Goal: Answer question/provide support: Share knowledge or assist other users

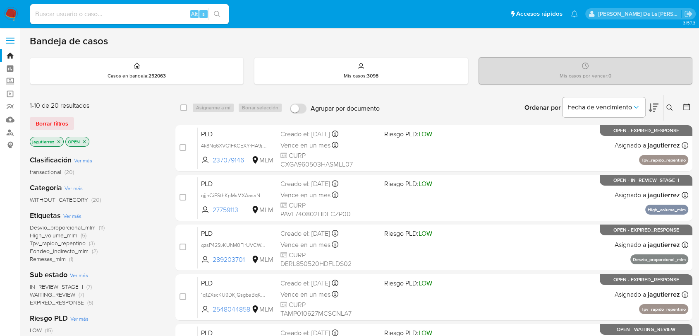
click at [55, 137] on p "jagutierrez" at bounding box center [46, 141] width 33 height 9
click at [60, 139] on icon "close-filter" at bounding box center [58, 141] width 5 height 5
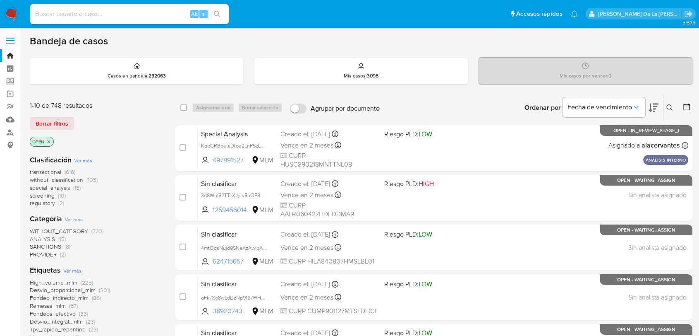
click at [48, 194] on span "screening" at bounding box center [42, 195] width 25 height 8
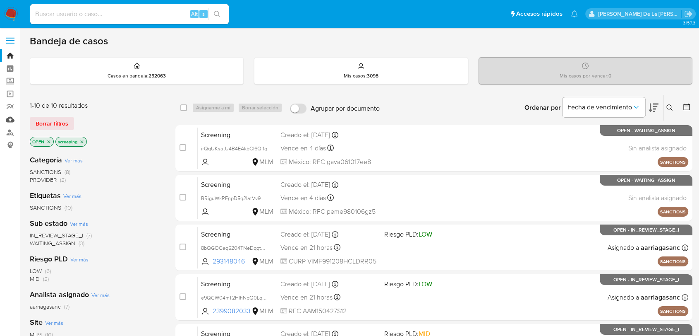
click at [13, 121] on link "Mulan" at bounding box center [49, 119] width 98 height 13
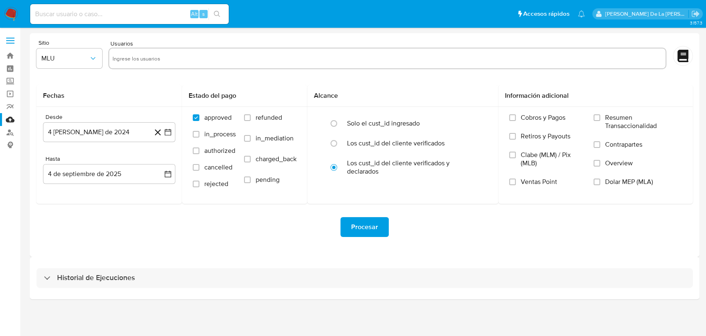
drag, startPoint x: 43, startPoint y: 279, endPoint x: 95, endPoint y: 248, distance: 60.5
click at [45, 279] on div "Historial de Ejecuciones" at bounding box center [364, 278] width 657 height 20
select select "10"
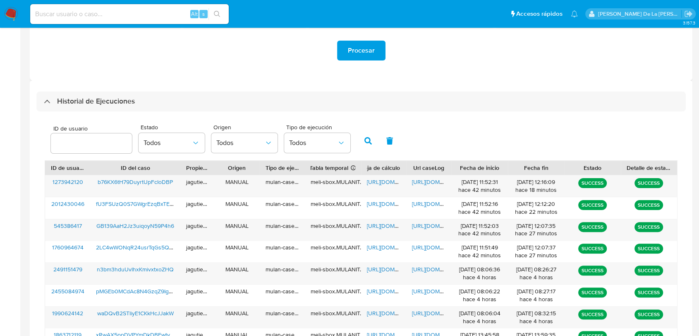
scroll to position [230, 0]
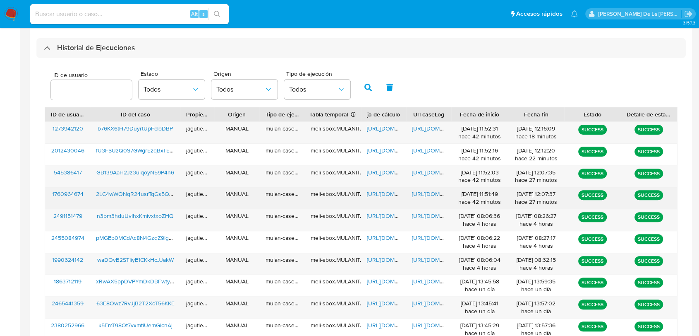
click at [134, 195] on span "2LC4wWONqR24usrTqGs5QDD0" at bounding box center [138, 193] width 85 height 8
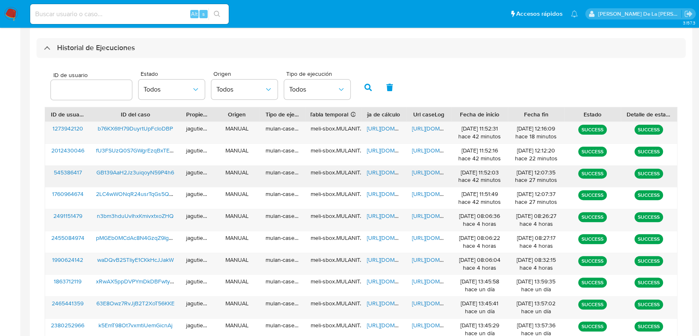
click at [377, 168] on span "https://docs.google.com/spreadsheets/d/1em6BRr9eygS35Wyf9s1hBqINbKikEePgfUMsEV2…" at bounding box center [395, 172] width 57 height 8
click at [423, 173] on span "https://docs.google.com/document/d/1867K1tP4Q7fAl-94cq-oL3cNKtyiq-eVCUfSqY5UqSo…" at bounding box center [440, 172] width 57 height 8
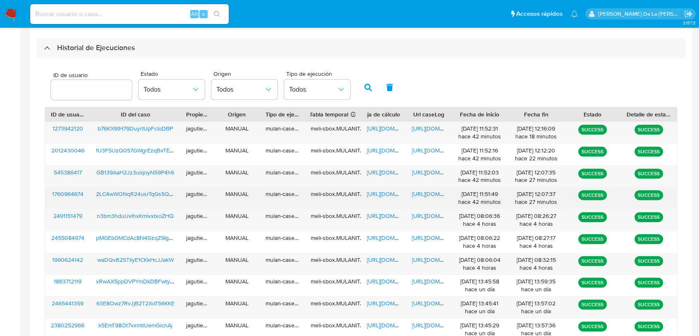
click at [377, 193] on span "https://docs.google.com/spreadsheets/d/1_nPaqdryd1_fVryOk0y51dtezbtZAF3QL0mUyi4…" at bounding box center [395, 193] width 57 height 8
click at [426, 193] on span "https://docs.google.com/document/d/12tBK6EKR6QxvjafbKbJZ5sDfiCDrQuBKf_7n40Kb5dI…" at bounding box center [440, 193] width 57 height 8
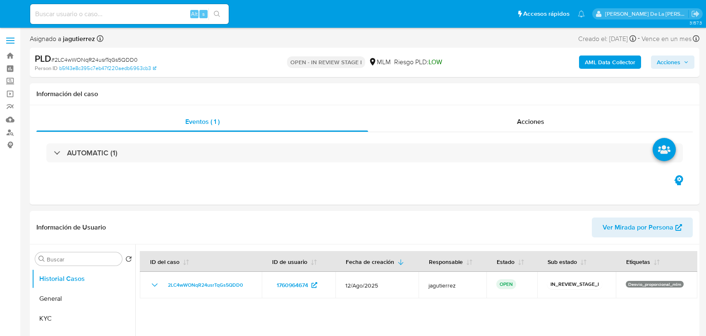
select select "10"
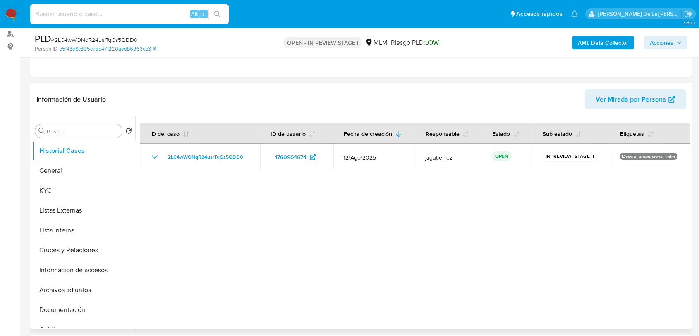
scroll to position [138, 0]
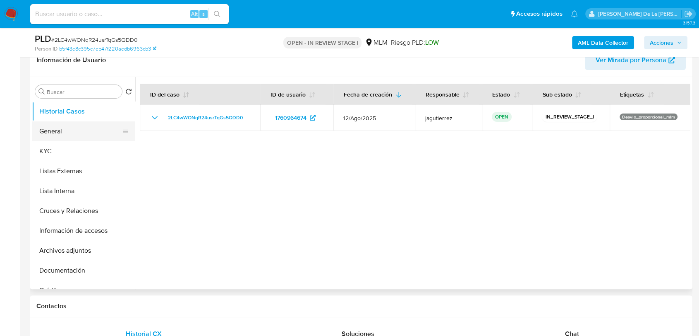
click at [65, 132] on button "General" at bounding box center [80, 131] width 97 height 20
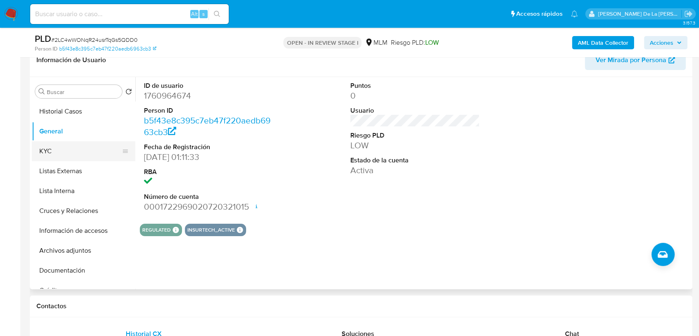
click at [80, 154] on button "KYC" at bounding box center [80, 151] width 97 height 20
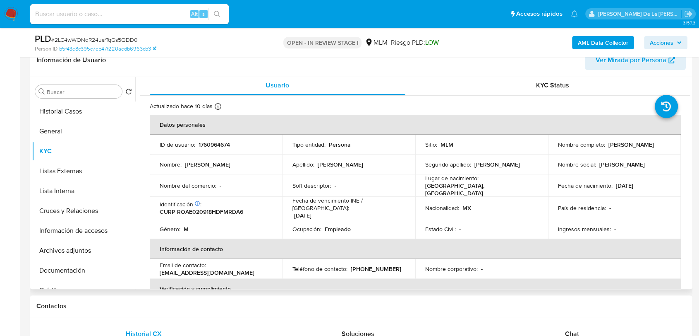
scroll to position [0, 0]
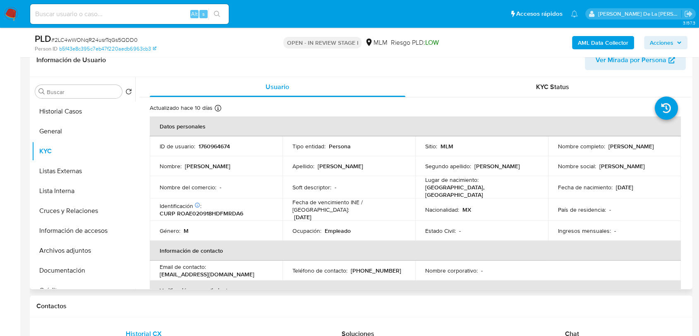
drag, startPoint x: 556, startPoint y: 152, endPoint x: 637, endPoint y: 155, distance: 80.7
click at [637, 155] on td "Nombre completo : Edwin Benicio Romero Arias" at bounding box center [614, 146] width 133 height 20
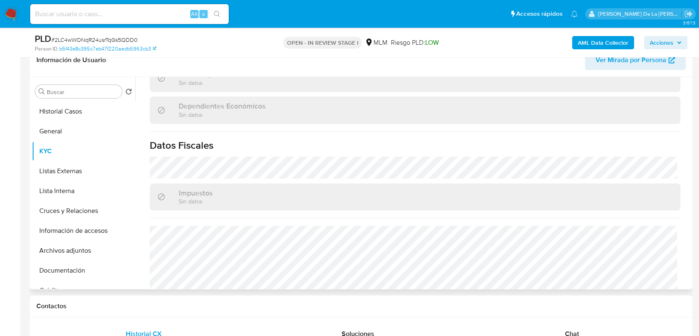
scroll to position [520, 0]
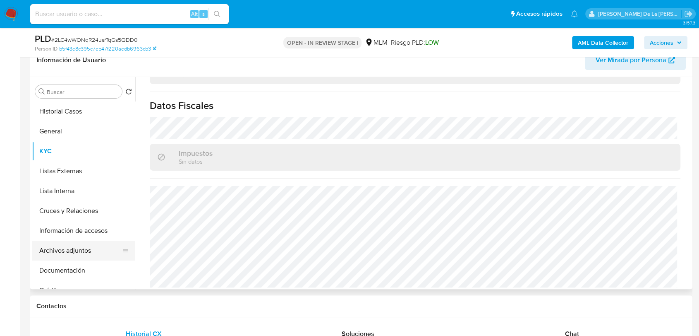
click at [56, 254] on button "Archivos adjuntos" at bounding box center [80, 250] width 97 height 20
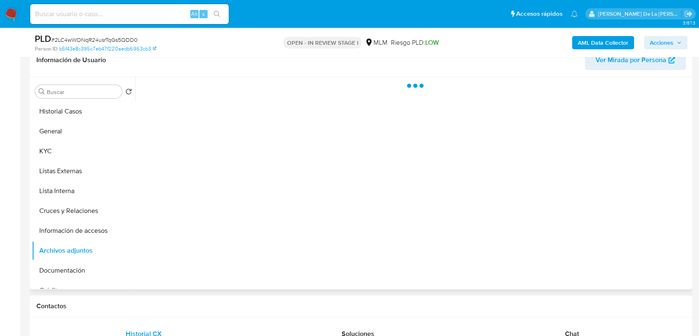
scroll to position [0, 0]
click at [80, 266] on button "Documentación" at bounding box center [80, 270] width 97 height 20
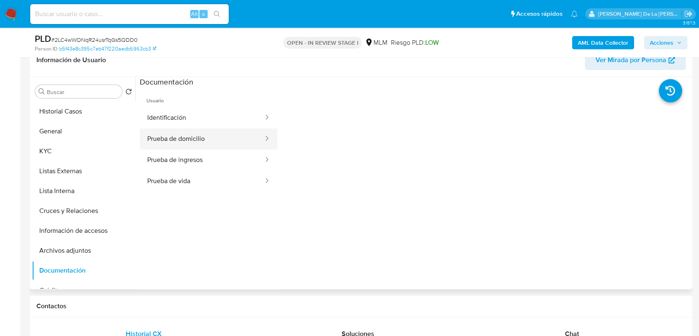
click at [209, 132] on button "Prueba de domicilio" at bounding box center [202, 138] width 125 height 21
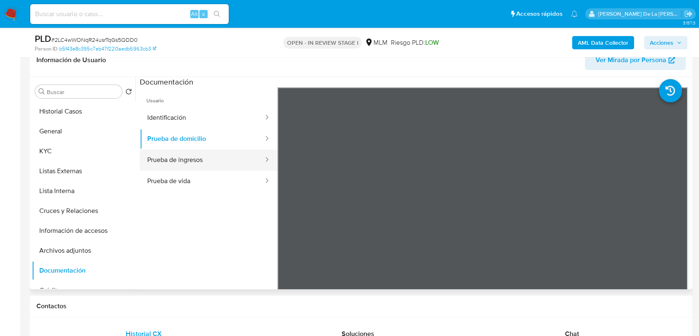
click at [204, 161] on button "Prueba de ingresos" at bounding box center [202, 159] width 125 height 21
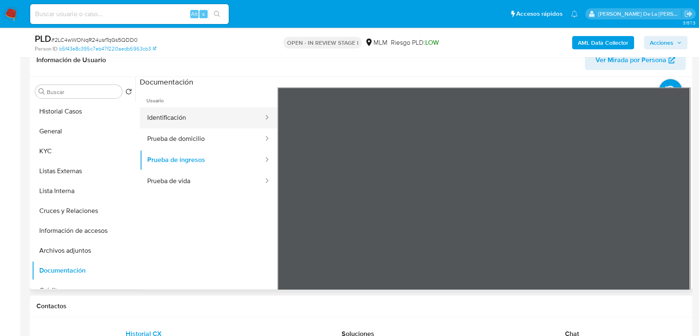
click at [185, 112] on button "Identificación" at bounding box center [202, 117] width 125 height 21
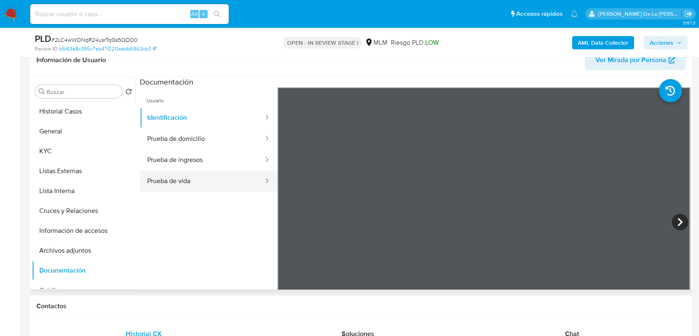
click at [222, 187] on button "Prueba de vida" at bounding box center [202, 180] width 125 height 21
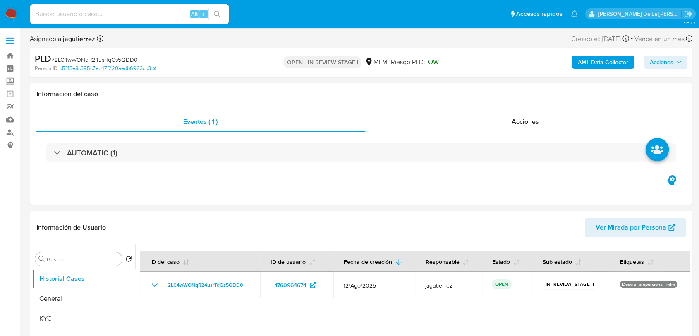
select select "10"
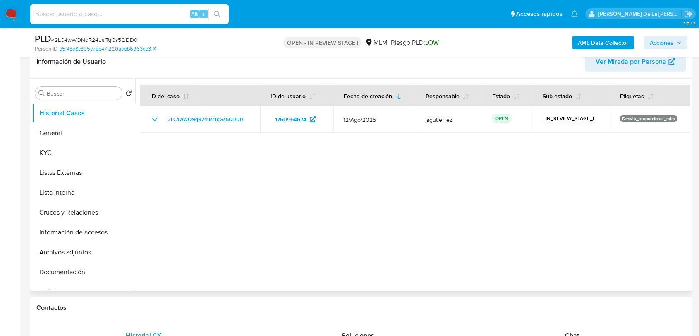
scroll to position [138, 0]
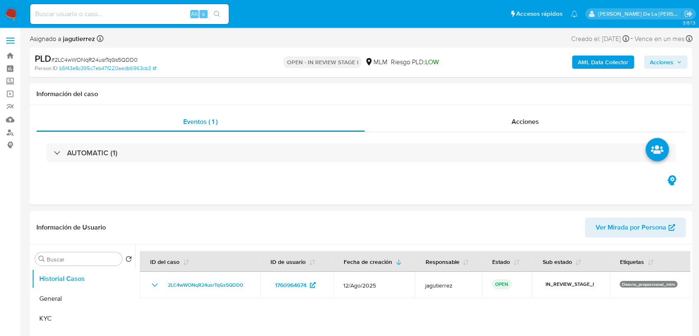
select select "10"
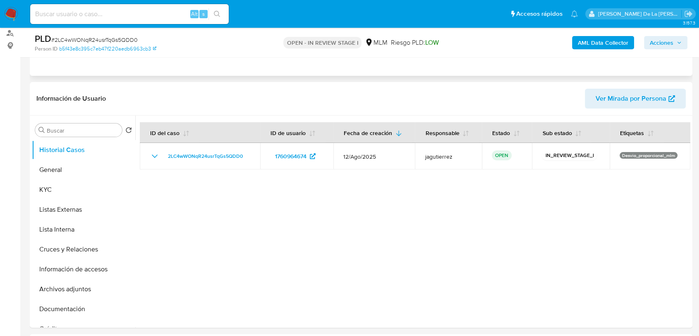
scroll to position [46, 0]
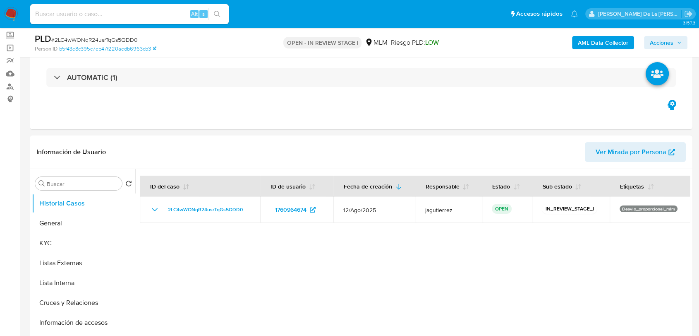
click at [616, 41] on b "AML Data Collector" at bounding box center [603, 42] width 50 height 13
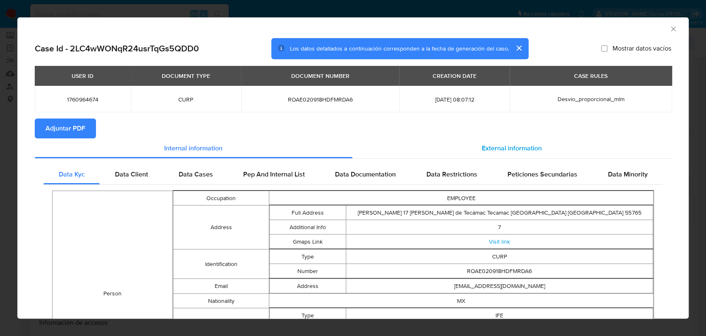
click at [504, 138] on div "External information" at bounding box center [512, 148] width 319 height 20
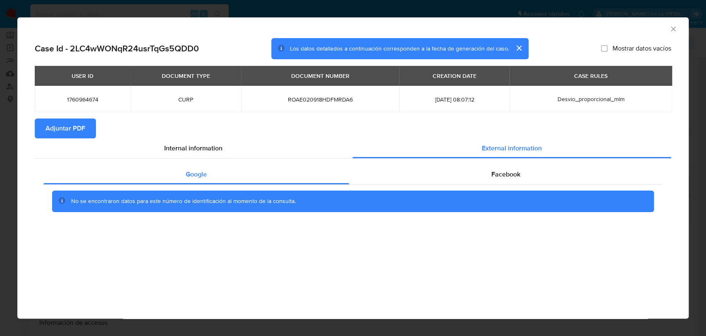
click at [675, 27] on icon "Cerrar ventana" at bounding box center [673, 28] width 5 height 5
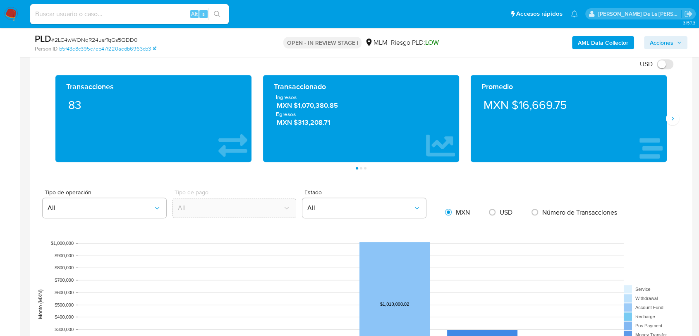
scroll to position [460, 0]
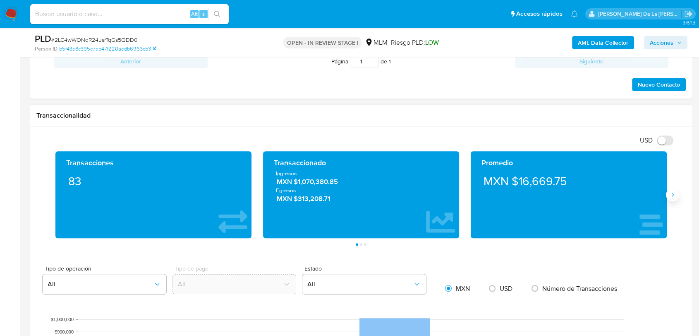
click at [672, 194] on icon "Siguiente" at bounding box center [672, 194] width 7 height 7
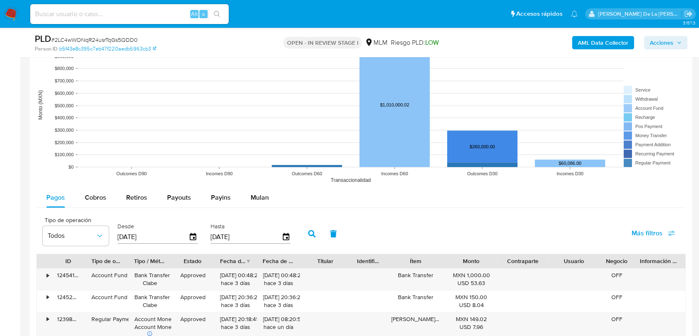
scroll to position [873, 0]
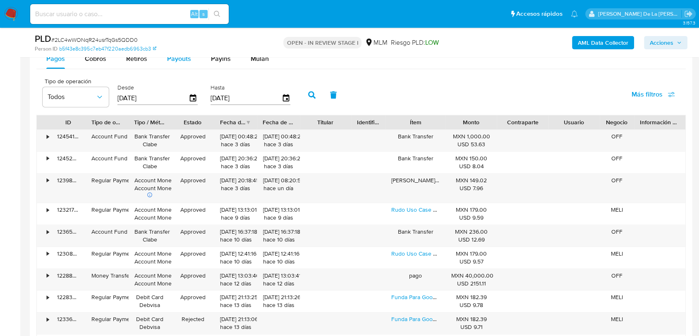
click at [180, 60] on span "Payouts" at bounding box center [179, 59] width 24 height 10
select select "10"
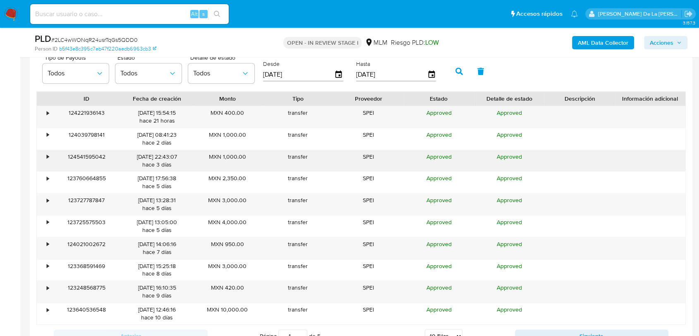
scroll to position [919, 0]
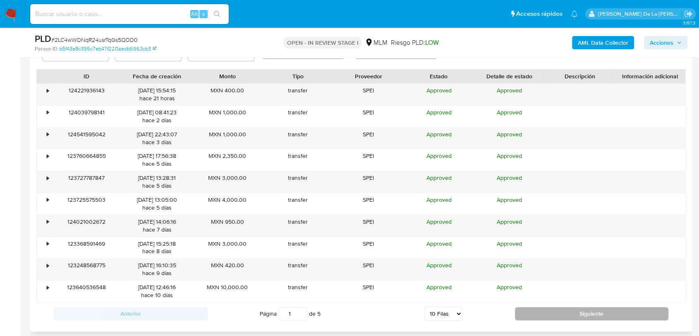
click at [531, 312] on button "Siguiente" at bounding box center [592, 313] width 154 height 13
type input "3"
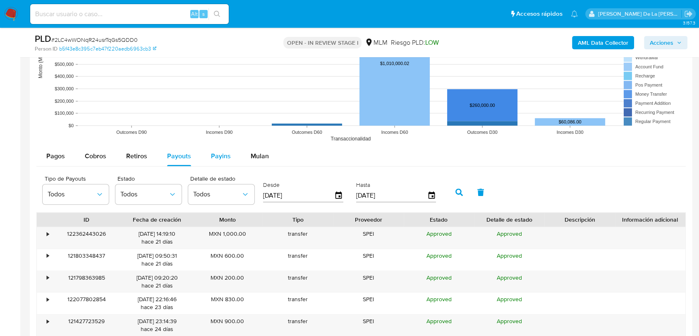
scroll to position [689, 0]
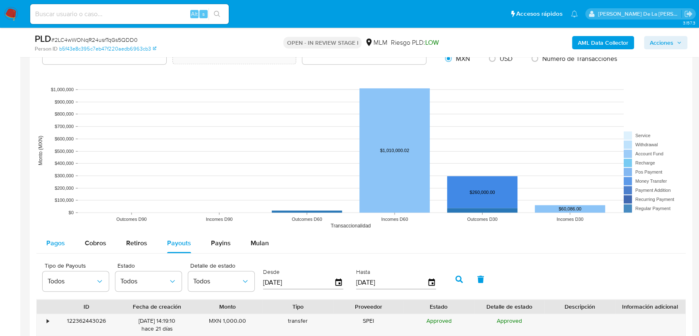
click at [72, 238] on button "Pagos" at bounding box center [55, 243] width 38 height 20
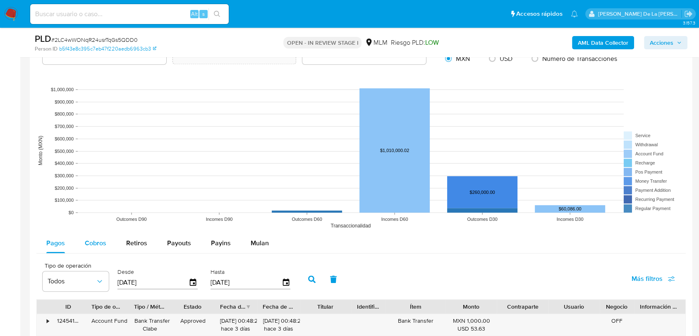
drag, startPoint x: 81, startPoint y: 245, endPoint x: 110, endPoint y: 241, distance: 29.3
click at [84, 245] on button "Cobros" at bounding box center [95, 243] width 41 height 20
select select "10"
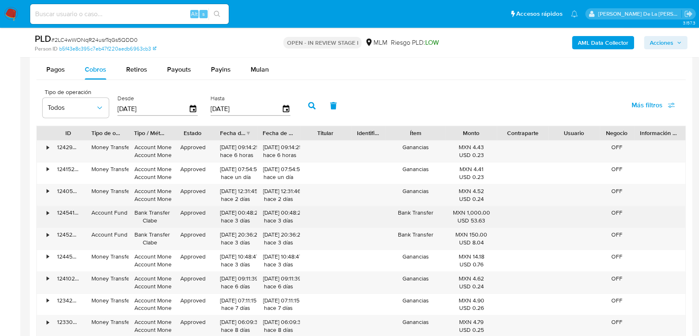
scroll to position [919, 0]
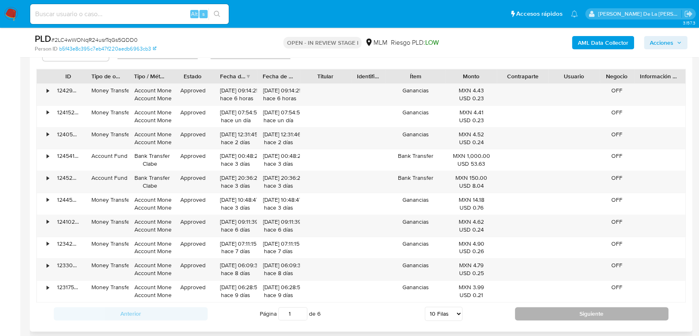
click at [553, 307] on button "Siguiente" at bounding box center [592, 313] width 154 height 13
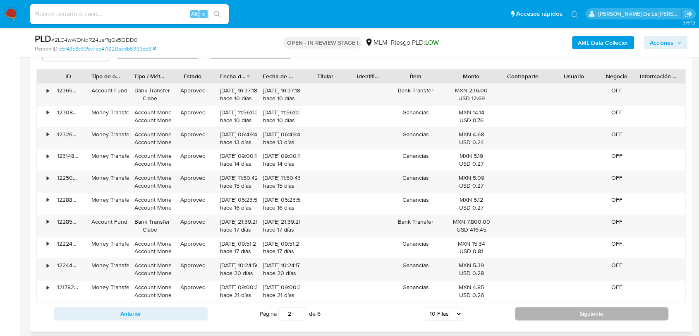
click at [553, 308] on button "Siguiente" at bounding box center [592, 313] width 154 height 13
type input "4"
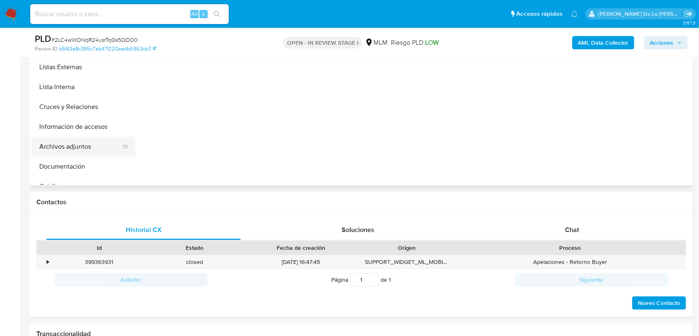
scroll to position [184, 0]
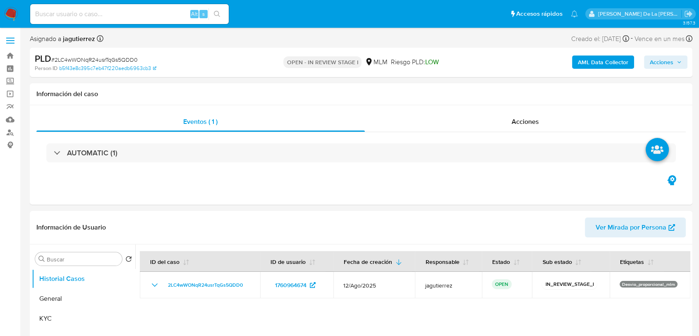
select select "10"
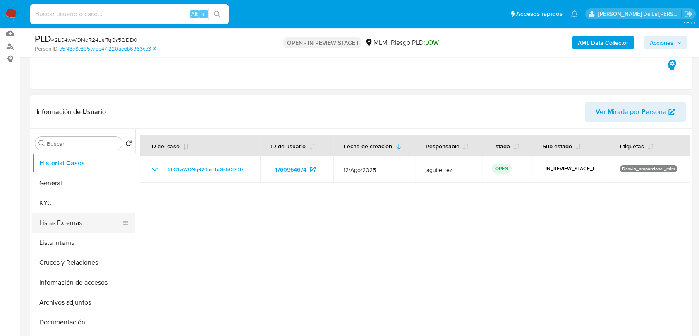
scroll to position [92, 0]
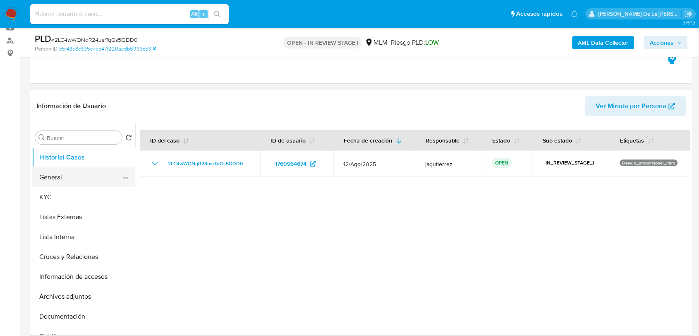
drag, startPoint x: 77, startPoint y: 175, endPoint x: 85, endPoint y: 173, distance: 8.6
click at [77, 175] on button "General" at bounding box center [80, 177] width 97 height 20
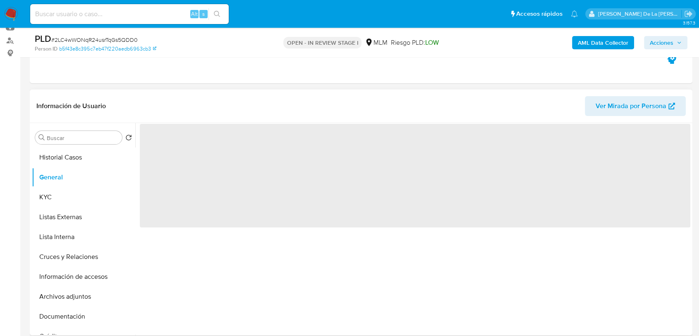
scroll to position [138, 0]
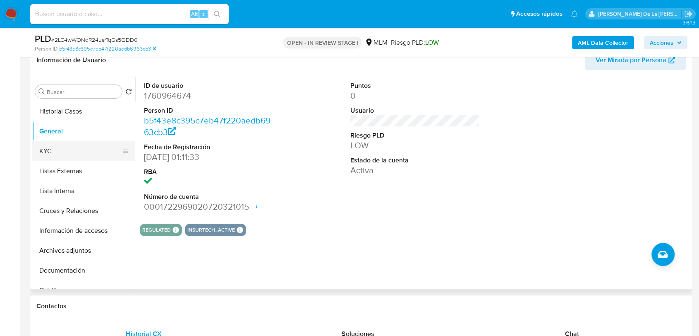
click at [65, 158] on button "KYC" at bounding box center [80, 151] width 97 height 20
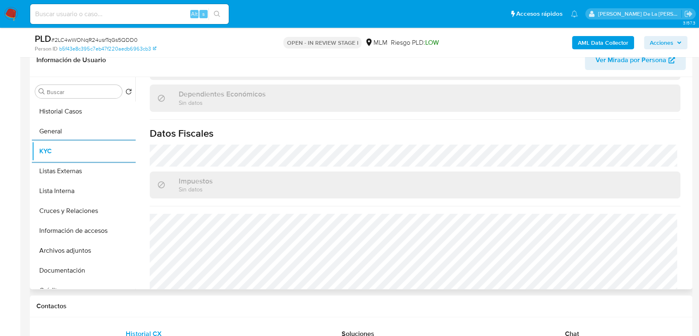
scroll to position [506, 0]
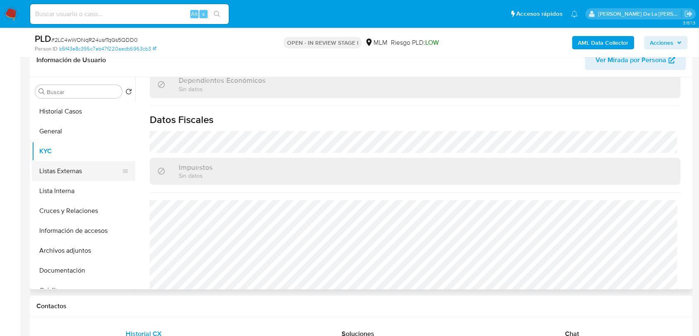
click at [87, 170] on button "Listas Externas" at bounding box center [80, 171] width 97 height 20
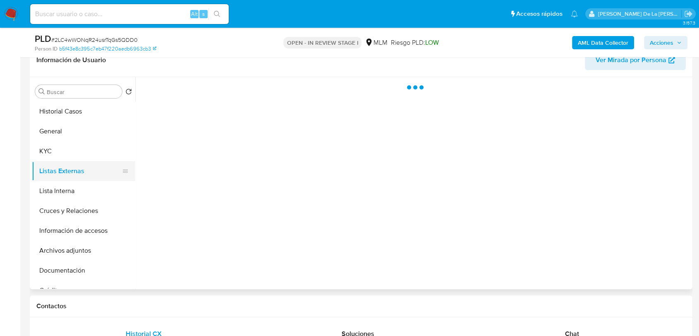
scroll to position [0, 0]
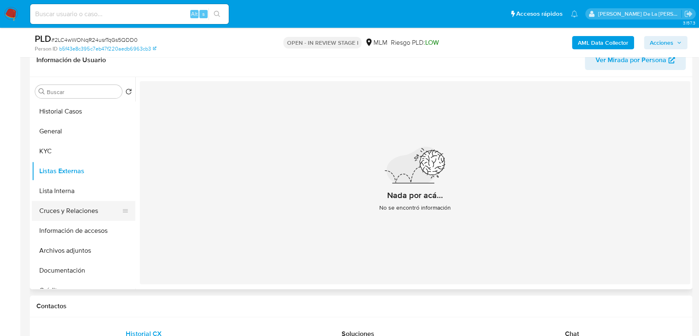
click at [101, 211] on button "Cruces y Relaciones" at bounding box center [80, 211] width 97 height 20
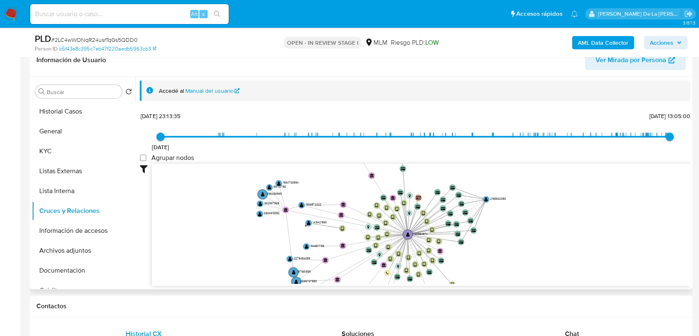
drag, startPoint x: 330, startPoint y: 200, endPoint x: 315, endPoint y: 266, distance: 67.0
click at [315, 266] on icon "device-68968edbcb3903e1303d56c0  user-1760964674  1760964674 device-68120e9d6…" at bounding box center [421, 223] width 539 height 120
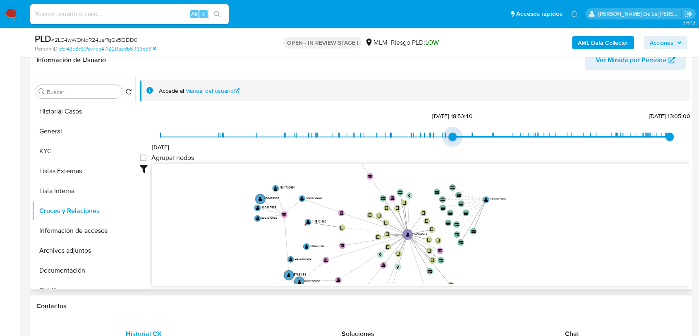
type input "1738015875000"
drag, startPoint x: 161, startPoint y: 135, endPoint x: 456, endPoint y: 132, distance: 295.0
click at [456, 132] on span "27/1/2025, 16:11:15" at bounding box center [455, 136] width 8 height 8
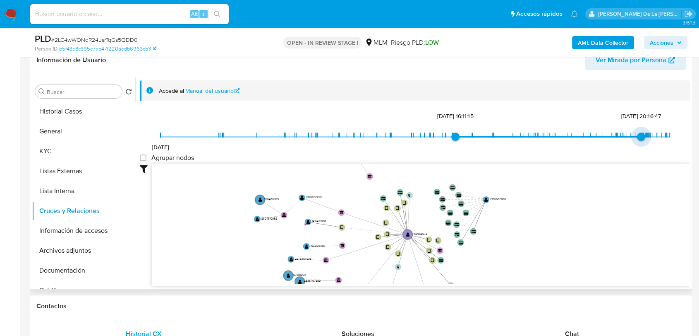
type input "1753590450000"
drag, startPoint x: 669, startPoint y: 135, endPoint x: 635, endPoint y: 135, distance: 34.8
click at [635, 135] on span "26/7/2025, 22:27:30" at bounding box center [635, 136] width 8 height 8
type input "1739465042000"
drag, startPoint x: 449, startPoint y: 134, endPoint x: 468, endPoint y: 141, distance: 19.7
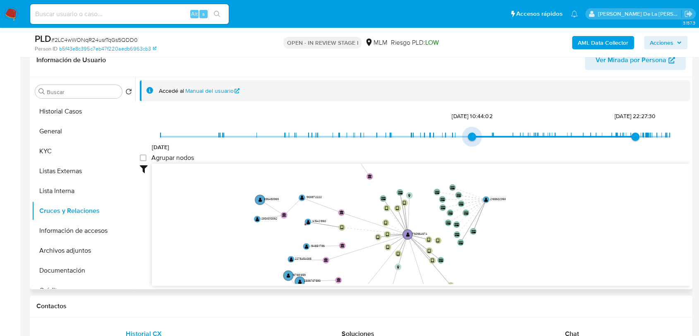
click at [468, 141] on span "13/2/2025, 10:44:02" at bounding box center [472, 136] width 8 height 8
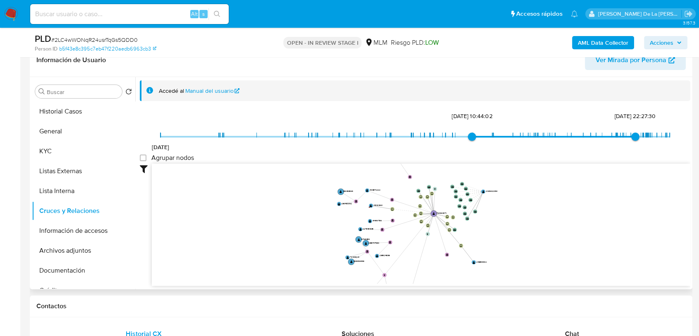
drag, startPoint x: 525, startPoint y: 225, endPoint x: 534, endPoint y: 219, distance: 10.6
click at [534, 219] on icon "device-68968edbcb3903e1303d56c0  user-1760964674  1760964674 device-68120e9d6…" at bounding box center [421, 223] width 539 height 120
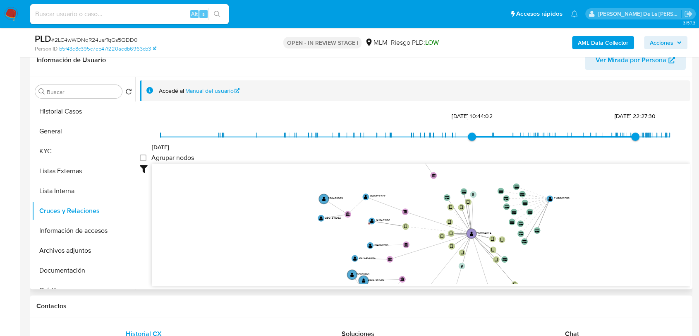
drag, startPoint x: 518, startPoint y: 224, endPoint x: 600, endPoint y: 256, distance: 87.9
click at [600, 256] on icon "device-68968edbcb3903e1303d56c0  user-1760964674  1760964674 device-68120e9d6…" at bounding box center [421, 223] width 539 height 120
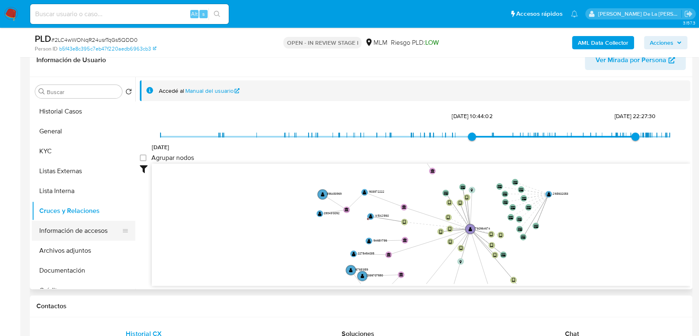
click at [77, 229] on button "Información de accesos" at bounding box center [80, 231] width 97 height 20
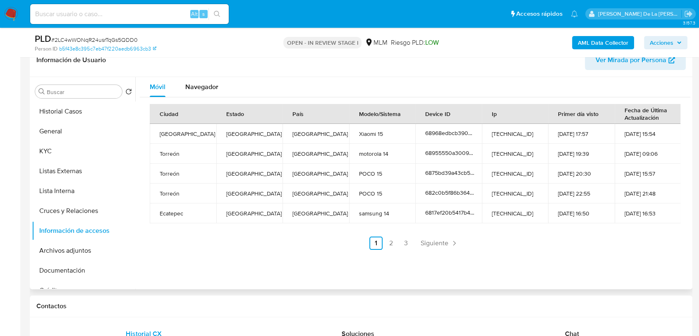
click at [447, 250] on div "Ciudad Estado País Modelo/Sistema Device ID Ip Primer día visto Fecha de Última…" at bounding box center [415, 176] width 551 height 159
click at [447, 242] on link "Siguiente" at bounding box center [439, 242] width 44 height 13
click at [360, 242] on span "Anterior" at bounding box center [372, 243] width 24 height 7
click at [358, 242] on ul "Anterior 1 2 3 Siguiente" at bounding box center [415, 242] width 531 height 13
click at [392, 245] on link "2" at bounding box center [390, 242] width 13 height 13
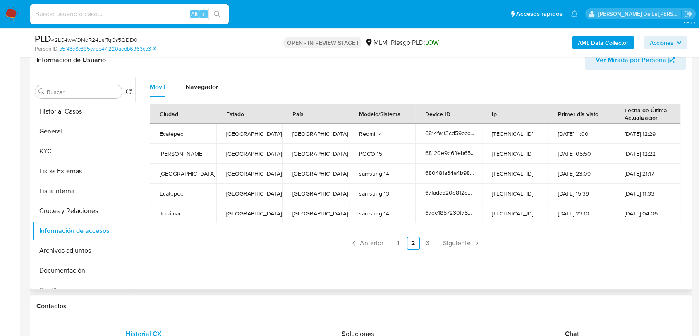
click at [403, 242] on ul "Anterior 1 2 3 Siguiente" at bounding box center [415, 242] width 531 height 13
click at [408, 242] on link "2" at bounding box center [413, 242] width 13 height 13
click at [411, 242] on link "2" at bounding box center [413, 242] width 13 height 13
click at [424, 242] on link "3" at bounding box center [428, 242] width 13 height 13
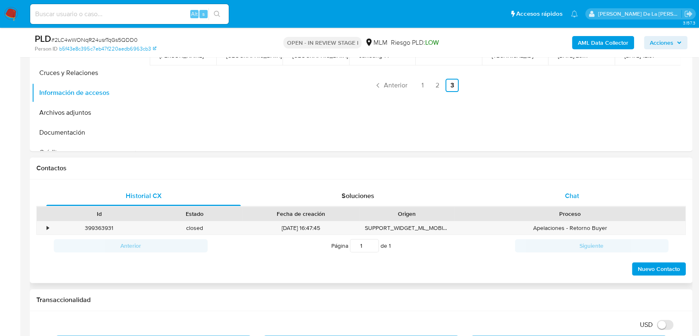
drag, startPoint x: 604, startPoint y: 195, endPoint x: 586, endPoint y: 196, distance: 17.8
click at [602, 195] on div "Chat" at bounding box center [572, 196] width 194 height 20
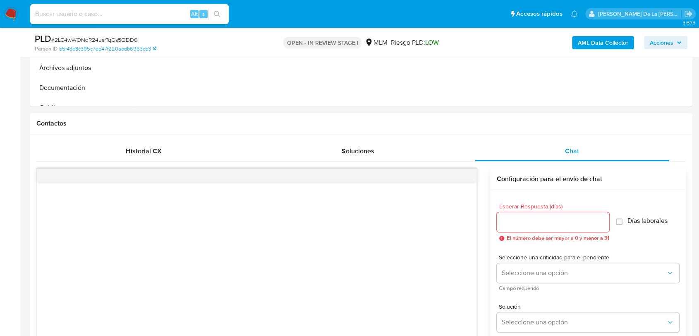
scroll to position [367, 0]
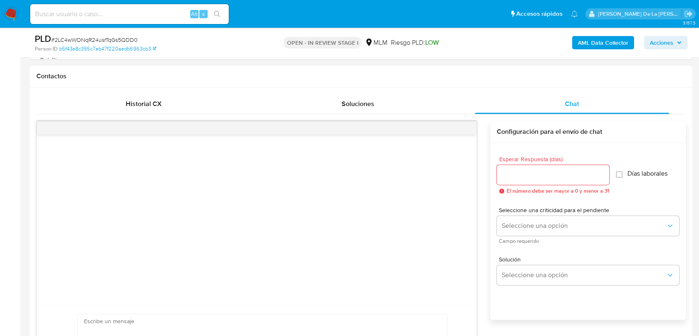
click at [525, 176] on input "Esperar Respuesta (días)" at bounding box center [553, 174] width 113 height 11
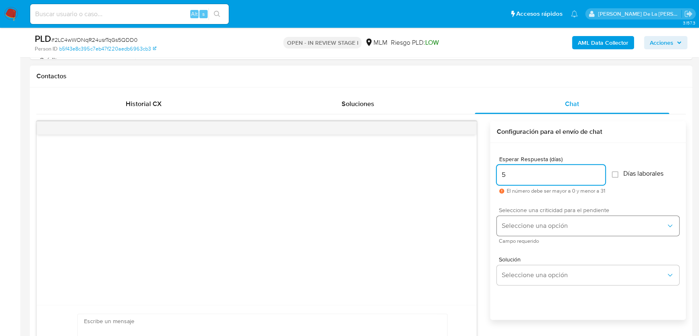
type input "5"
click at [547, 219] on button "Seleccione una opción" at bounding box center [588, 226] width 182 height 20
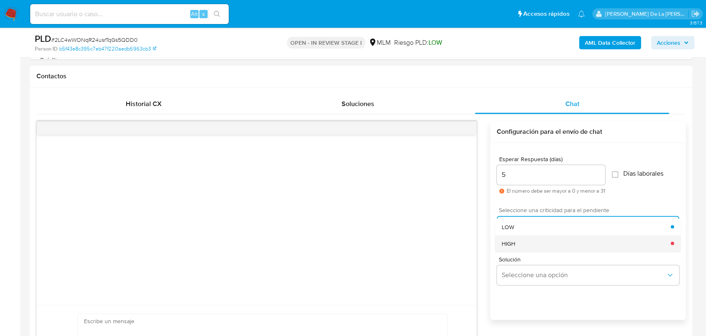
click at [523, 236] on div "HIGH" at bounding box center [585, 243] width 169 height 17
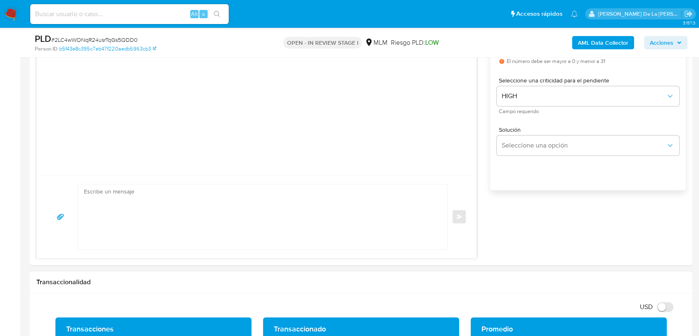
scroll to position [597, 0]
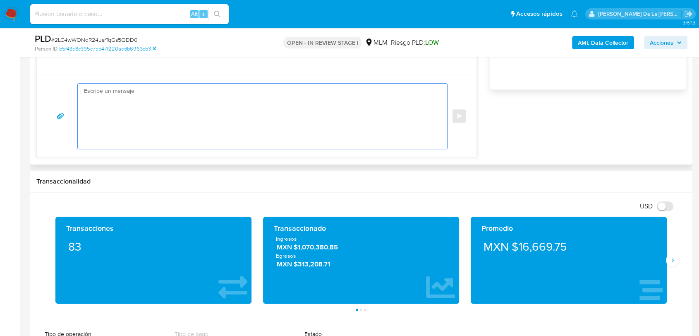
click at [123, 122] on textarea at bounding box center [260, 116] width 353 height 65
paste textarea "Estimado cliente, Te comunicamos que se ha identificado un cambio en el uso hab…"
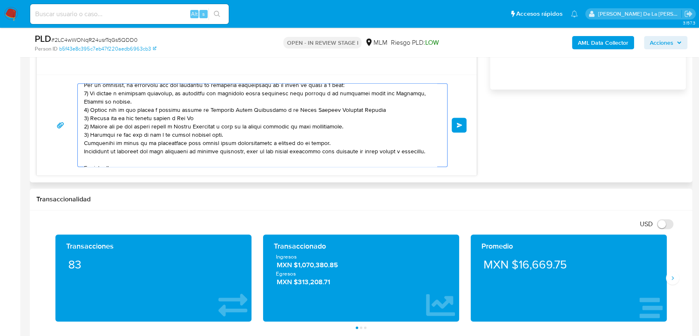
scroll to position [0, 0]
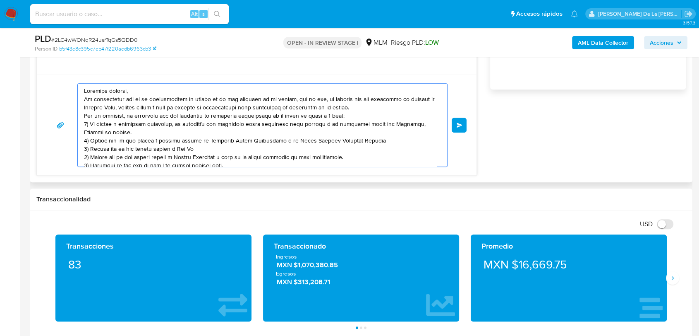
click at [141, 90] on textarea at bounding box center [260, 125] width 353 height 83
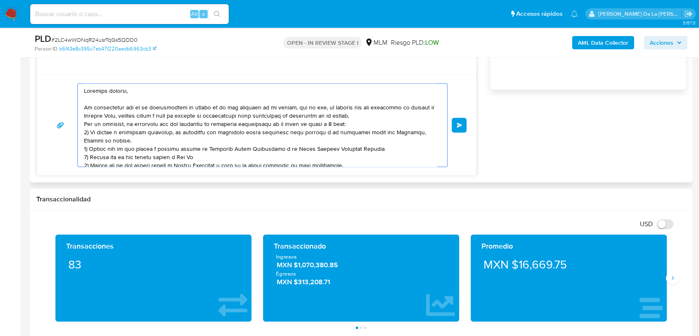
click at [377, 113] on textarea at bounding box center [260, 125] width 353 height 83
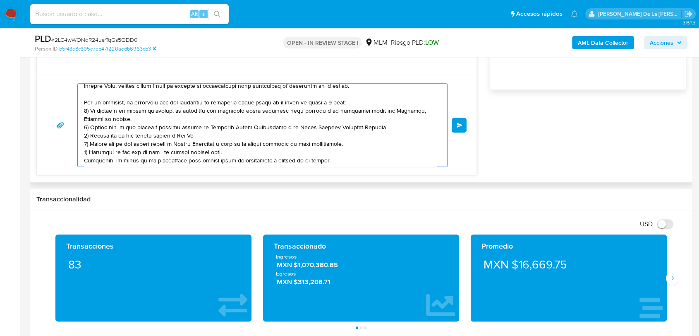
scroll to position [46, 0]
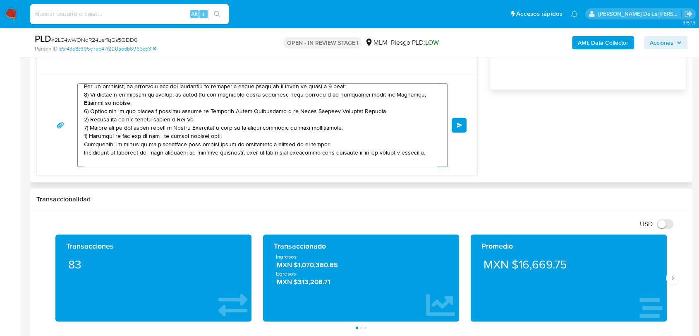
click at [250, 137] on textarea at bounding box center [260, 125] width 353 height 83
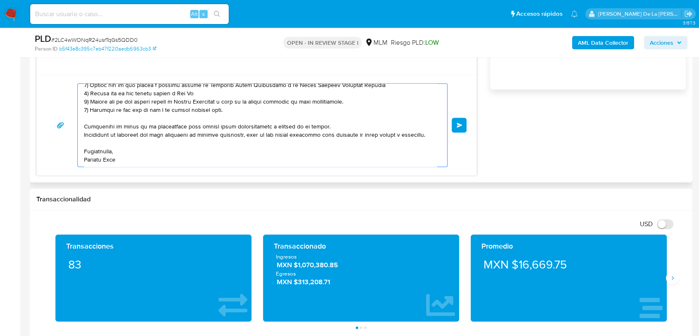
click at [111, 160] on textarea at bounding box center [260, 125] width 353 height 83
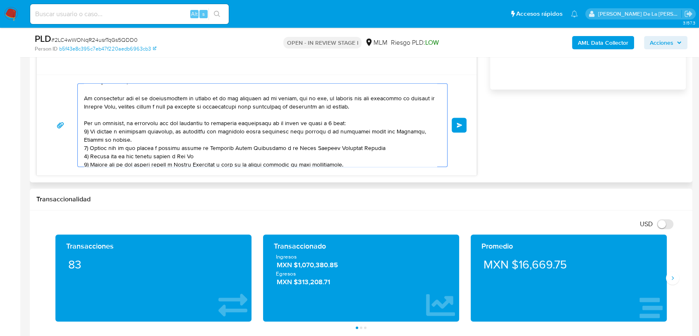
scroll to position [0, 0]
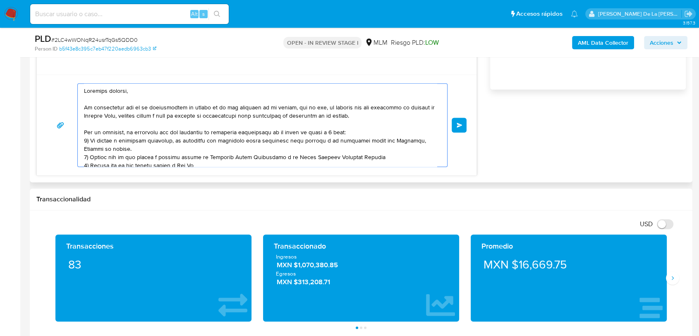
drag, startPoint x: 177, startPoint y: 141, endPoint x: 177, endPoint y: 149, distance: 7.5
click at [177, 149] on textarea at bounding box center [260, 125] width 353 height 83
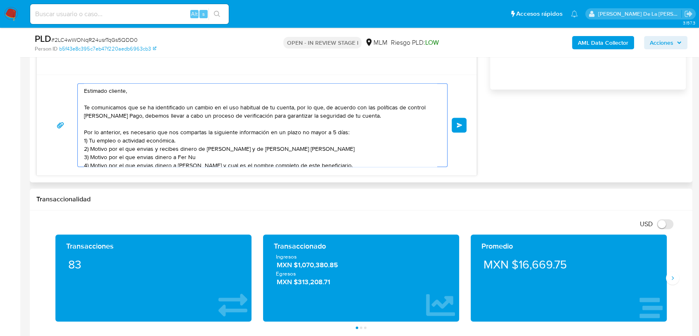
drag, startPoint x: 338, startPoint y: 150, endPoint x: 102, endPoint y: 150, distance: 235.8
click at [97, 150] on textarea "Estimado cliente, Te comunicamos que se ha identificado un cambio en el uso hab…" at bounding box center [260, 125] width 353 height 83
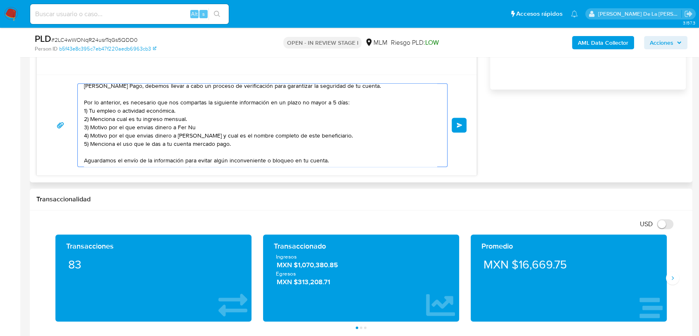
scroll to position [46, 0]
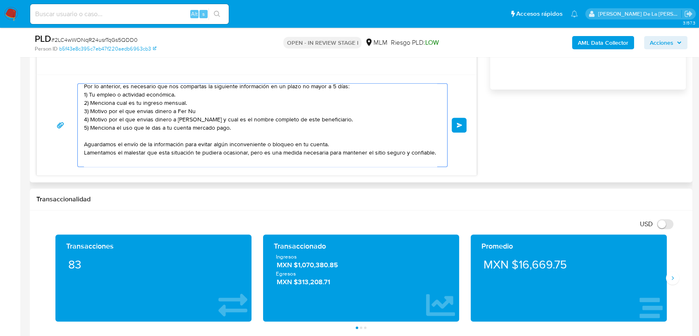
drag, startPoint x: 355, startPoint y: 119, endPoint x: 93, endPoint y: 113, distance: 262.0
click at [90, 112] on textarea "Estimado cliente, Te comunicamos que se ha identificado un cambio en el uso hab…" at bounding box center [260, 125] width 353 height 83
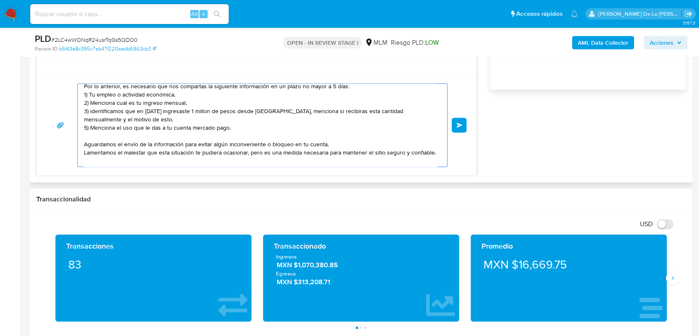
click at [274, 110] on textarea "Estimado cliente, Te comunicamos que se ha identificado un cambio en el uso hab…" at bounding box center [260, 125] width 353 height 83
click at [332, 111] on textarea "Estimado cliente, Te comunicamos que se ha identificado un cambio en el uso hab…" at bounding box center [260, 125] width 353 height 83
click at [269, 116] on textarea "Estimado cliente, Te comunicamos que se ha identificado un cambio en el uso hab…" at bounding box center [260, 125] width 353 height 83
click at [273, 113] on textarea "Estimado cliente, Te comunicamos que se ha identificado un cambio en el uso hab…" at bounding box center [260, 125] width 353 height 83
click at [214, 113] on textarea "Estimado cliente, Te comunicamos que se ha identificado un cambio en el uso hab…" at bounding box center [260, 125] width 353 height 83
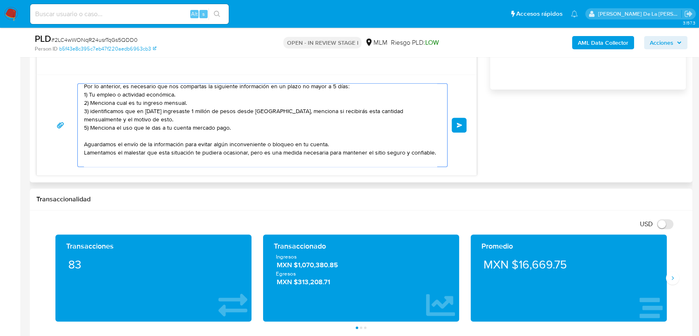
click at [86, 127] on textarea "Estimado cliente, Te comunicamos que se ha identificado un cambio en el uso hab…" at bounding box center [260, 125] width 353 height 83
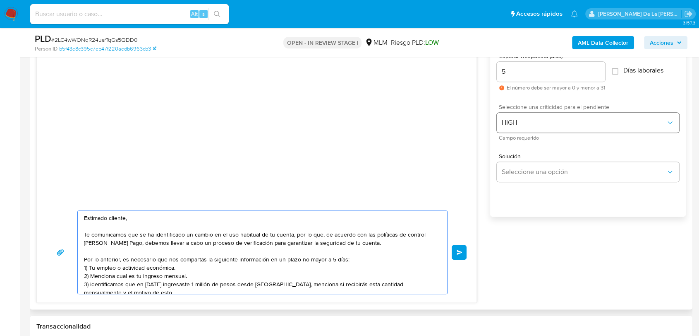
scroll to position [460, 0]
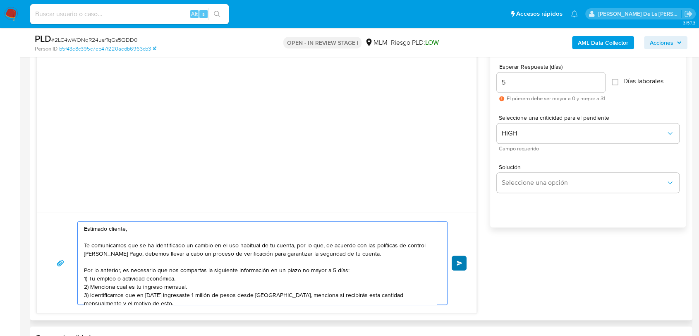
type textarea "Estimado cliente, Te comunicamos que se ha identificado un cambio en el uso hab…"
click at [455, 260] on button "Enviar" at bounding box center [459, 262] width 15 height 15
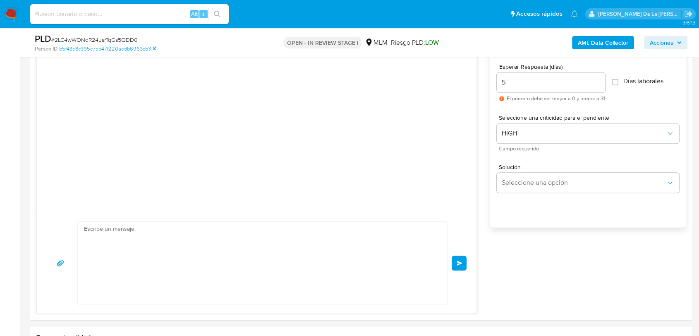
scroll to position [50, 0]
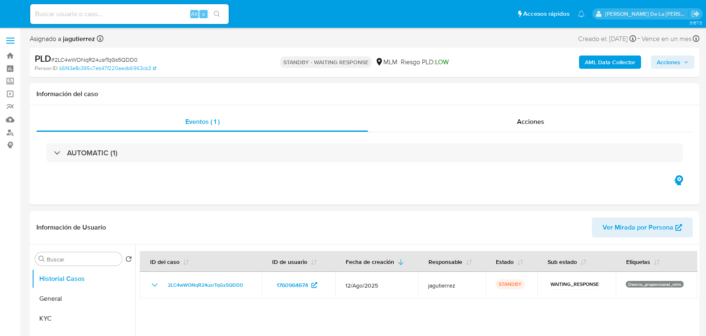
select select "10"
click at [8, 118] on link "Mulan" at bounding box center [49, 119] width 98 height 13
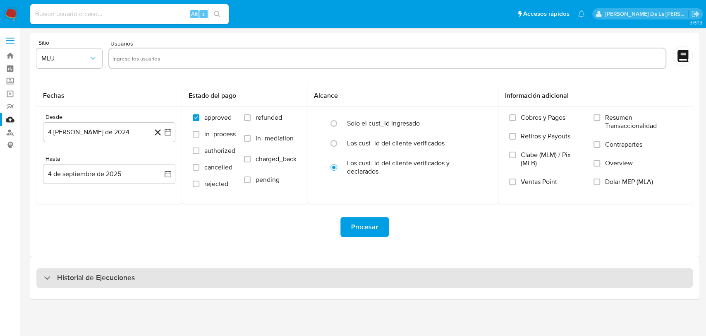
click at [38, 277] on div "Historial de Ejecuciones" at bounding box center [364, 278] width 657 height 20
select select "10"
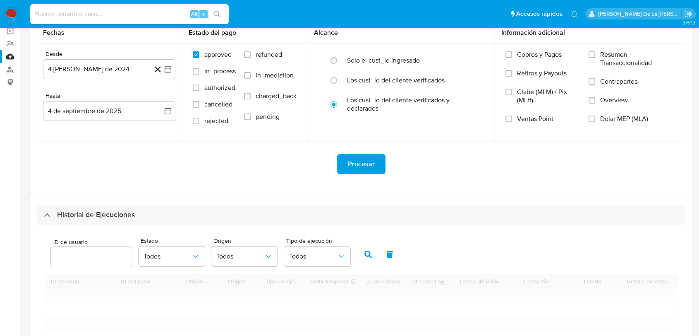
scroll to position [184, 0]
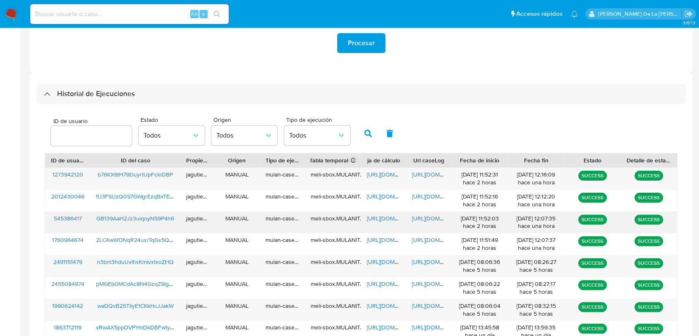
click at [141, 216] on span "GB139AaH2Jz3uiqoyN59P4h6" at bounding box center [135, 218] width 78 height 8
click at [386, 217] on span "https://docs.google.com/spreadsheets/d/1em6BRr9eygS35Wyf9s1hBqINbKikEePgfUMsEV2…" at bounding box center [395, 218] width 57 height 8
click at [426, 215] on span "https://docs.google.com/document/d/1867K1tP4Q7fAl-94cq-oL3cNKtyiq-eVCUfSqY5UqSo…" at bounding box center [440, 218] width 57 height 8
click at [63, 19] on div "Alt s" at bounding box center [129, 14] width 199 height 20
click at [72, 15] on input at bounding box center [129, 14] width 199 height 11
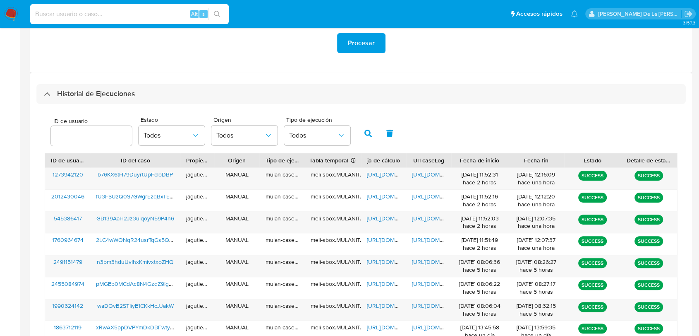
paste input "1421836255"
type input "1421836255"
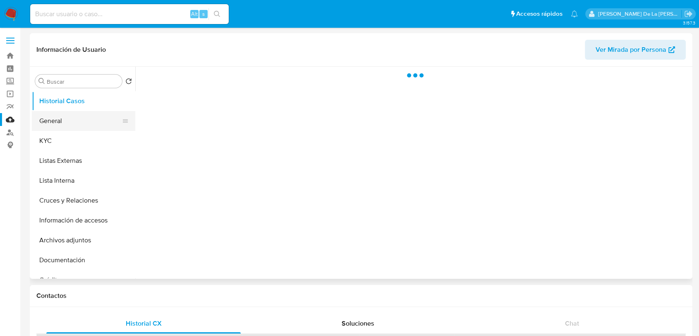
click at [82, 121] on button "General" at bounding box center [80, 121] width 97 height 20
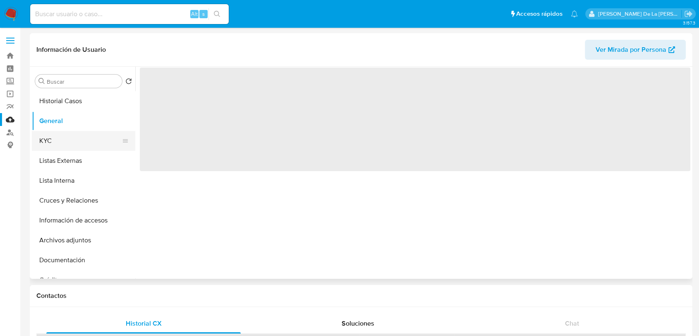
select select "10"
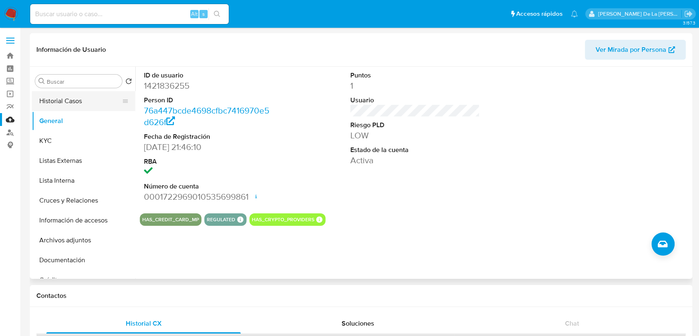
click at [76, 96] on button "Historial Casos" at bounding box center [80, 101] width 97 height 20
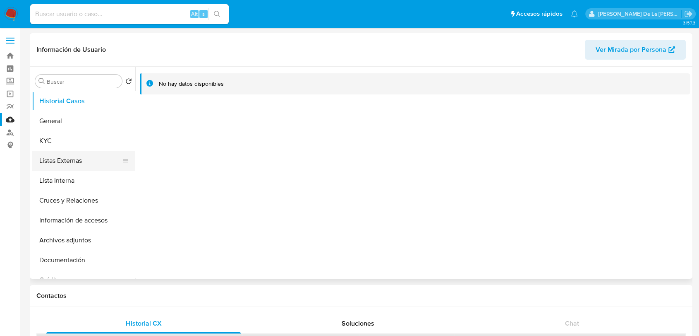
click at [61, 156] on button "Listas Externas" at bounding box center [80, 161] width 97 height 20
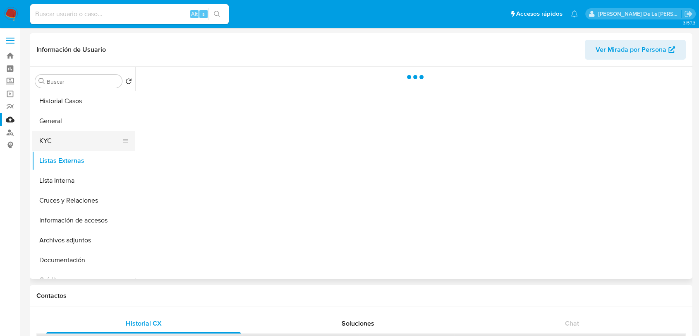
click at [60, 142] on button "KYC" at bounding box center [80, 141] width 97 height 20
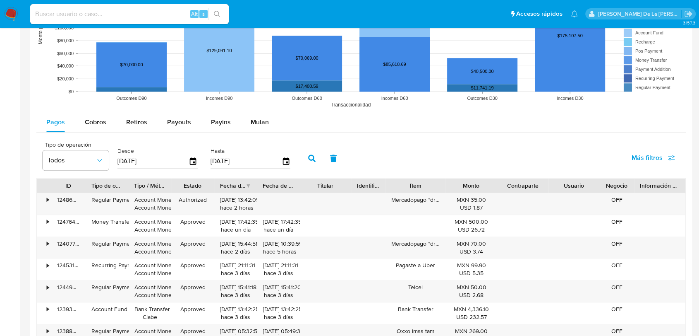
scroll to position [735, 0]
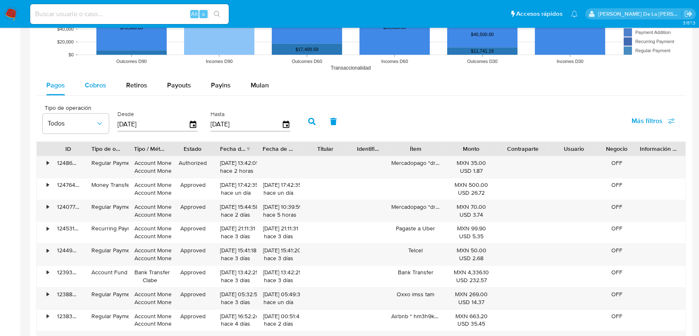
click at [99, 84] on span "Cobros" at bounding box center [96, 85] width 22 height 10
select select "10"
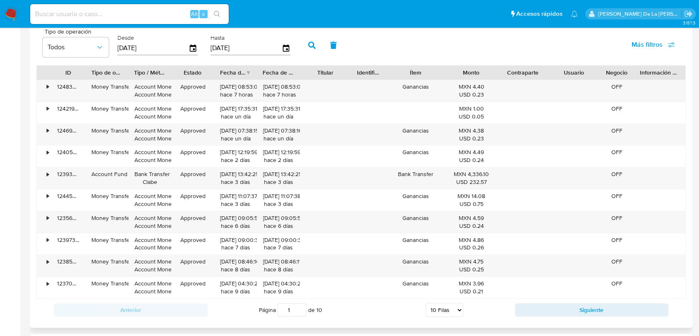
scroll to position [827, 0]
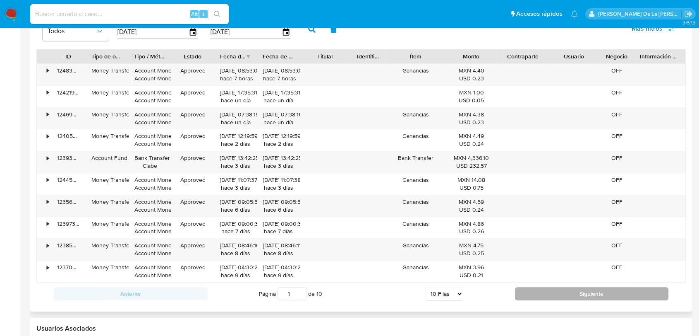
click at [586, 287] on button "Siguiente" at bounding box center [592, 293] width 154 height 13
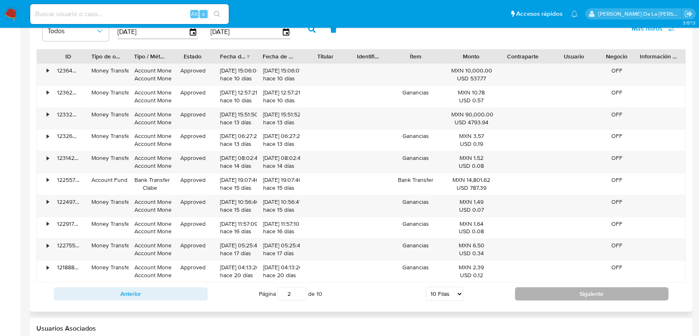
click at [583, 295] on button "Siguiente" at bounding box center [592, 293] width 154 height 13
type input "3"
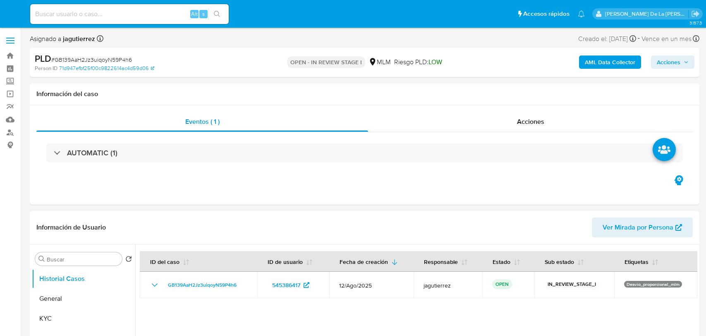
select select "10"
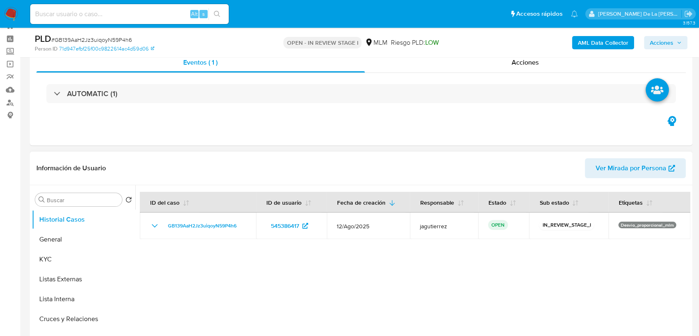
scroll to position [46, 0]
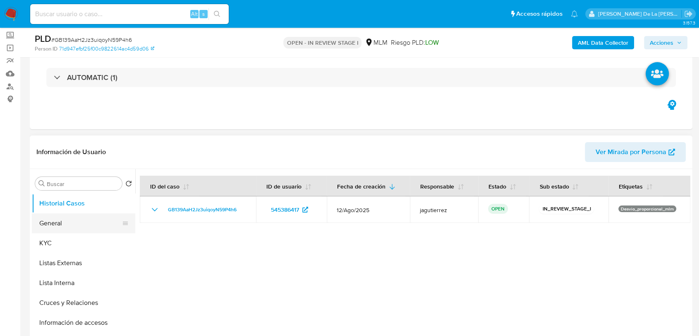
click at [63, 222] on button "General" at bounding box center [80, 223] width 97 height 20
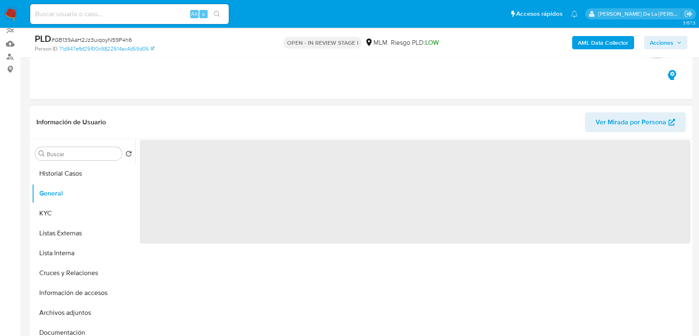
scroll to position [92, 0]
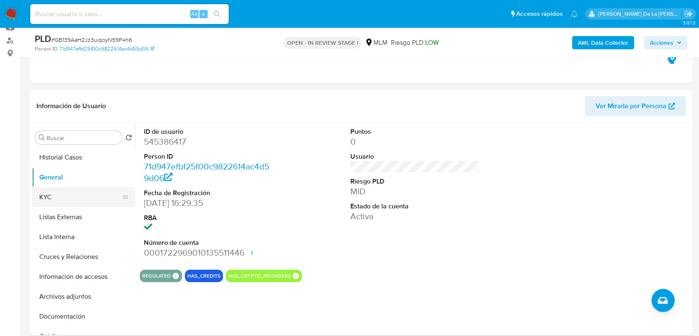
click at [55, 201] on button "KYC" at bounding box center [80, 197] width 97 height 20
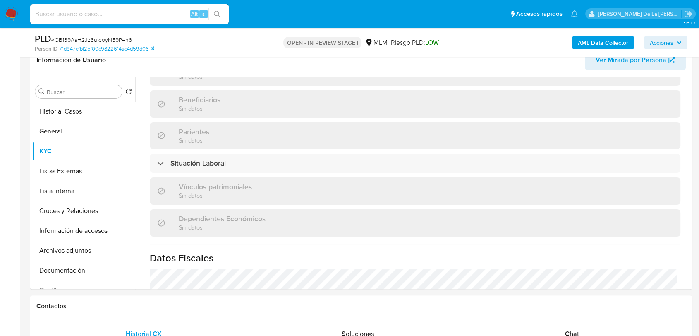
scroll to position [520, 0]
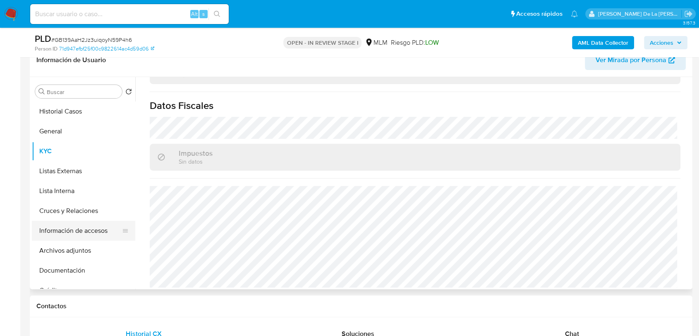
click at [74, 233] on button "Información de accesos" at bounding box center [80, 231] width 97 height 20
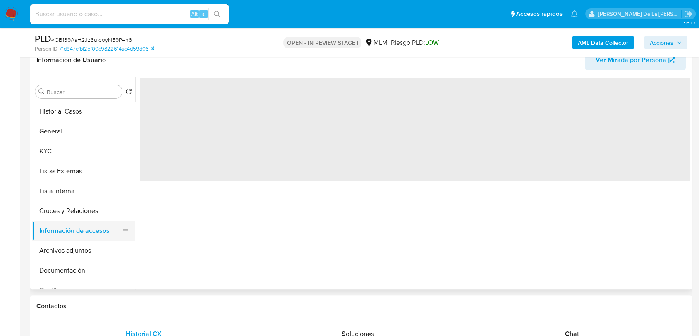
scroll to position [0, 0]
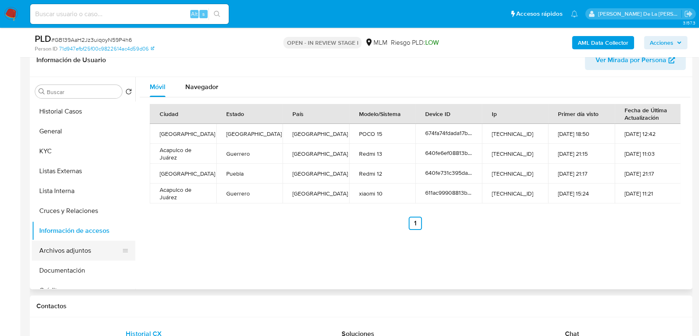
click at [67, 249] on button "Archivos adjuntos" at bounding box center [80, 250] width 97 height 20
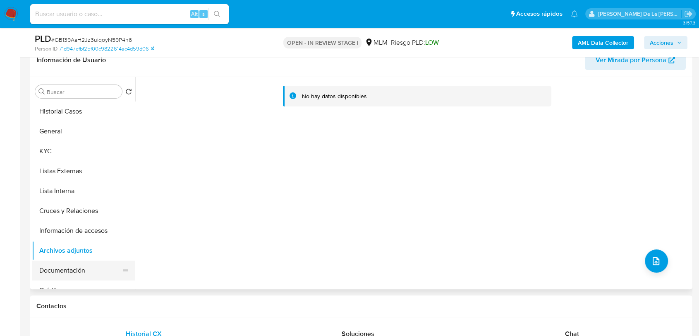
click at [83, 273] on button "Documentación" at bounding box center [80, 270] width 97 height 20
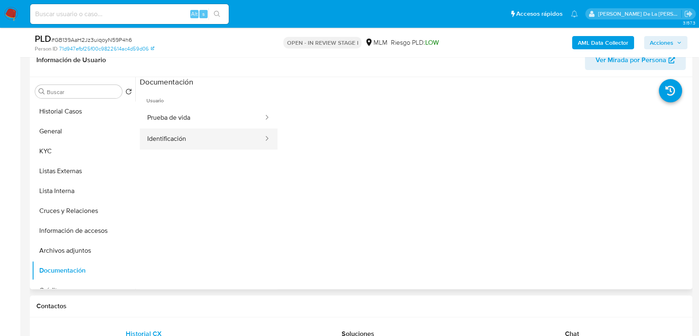
click at [196, 131] on button "Identificación" at bounding box center [202, 138] width 125 height 21
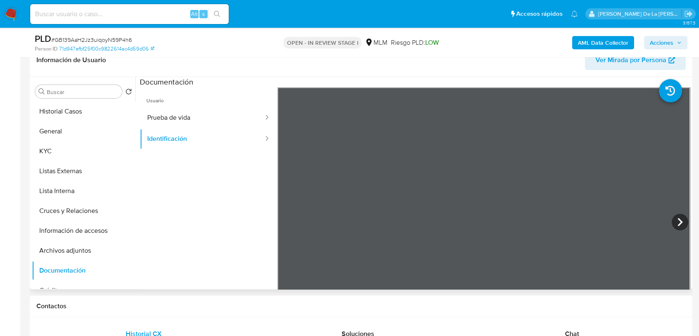
click at [137, 109] on div at bounding box center [412, 183] width 555 height 212
click at [165, 113] on button "Prueba de vida" at bounding box center [202, 117] width 125 height 21
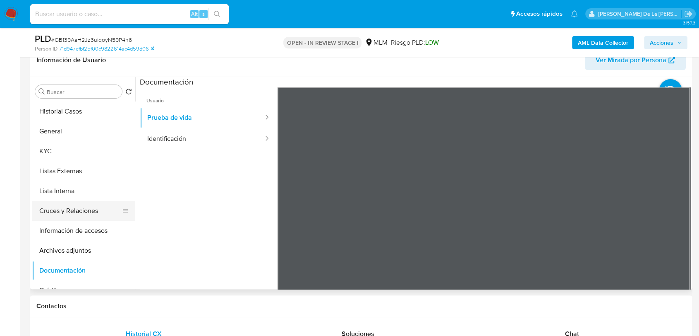
click at [86, 210] on button "Cruces y Relaciones" at bounding box center [80, 211] width 97 height 20
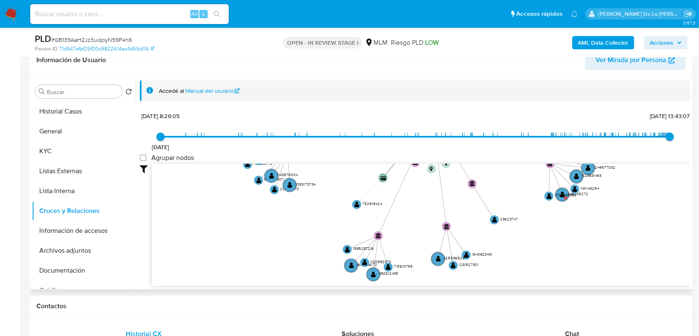
drag, startPoint x: 374, startPoint y: 235, endPoint x: 365, endPoint y: 141, distance: 94.0
click at [365, 141] on div "4/6/2021 4/6/2021, 8:26:05 23/8/2025, 13:43:07 Agrupar nodos Filtros Confianza …" at bounding box center [415, 198] width 551 height 176
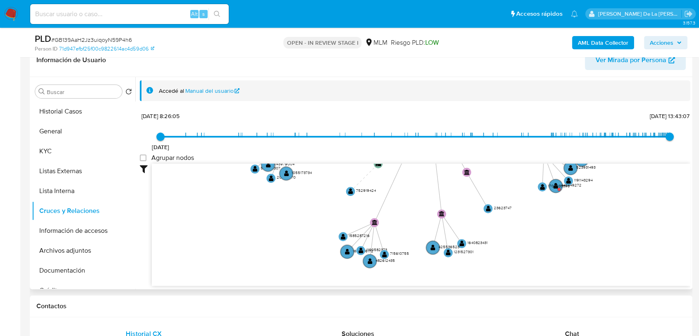
drag, startPoint x: 364, startPoint y: 219, endPoint x: 335, endPoint y: 277, distance: 64.8
click at [337, 275] on icon "device-66d25a1a2cfd856d49f327bc  user-545386417  545386417 device-674fa74fdad…" at bounding box center [421, 223] width 539 height 120
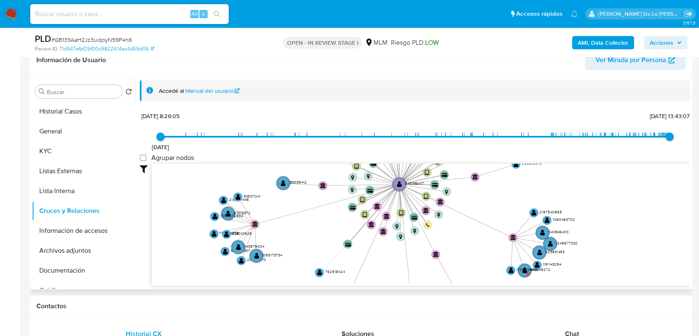
drag, startPoint x: 375, startPoint y: 227, endPoint x: 324, endPoint y: 286, distance: 77.8
click at [325, 285] on div "Accedé al Manual del usuario 4/6/2021 4/6/2021, 8:26:05 23/8/2025, 13:43:07 Agr…" at bounding box center [412, 183] width 555 height 212
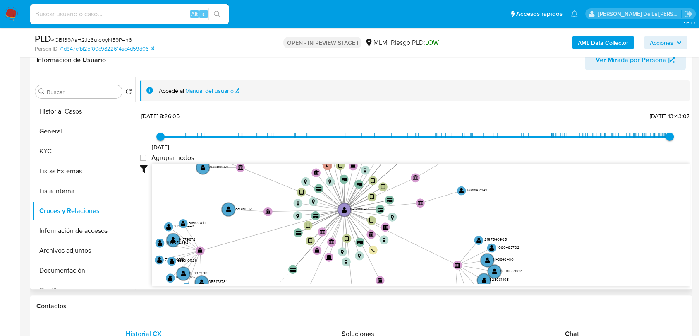
drag, startPoint x: 401, startPoint y: 225, endPoint x: 384, endPoint y: 158, distance: 68.7
click at [384, 158] on div "4/6/2021 4/6/2021, 8:26:05 23/8/2025, 13:43:07 Agrupar nodos Filtros Confianza …" at bounding box center [415, 198] width 551 height 176
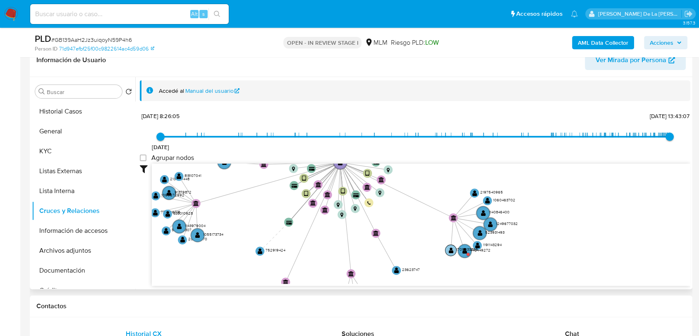
click at [463, 247] on text "1709033896" at bounding box center [467, 248] width 22 height 5
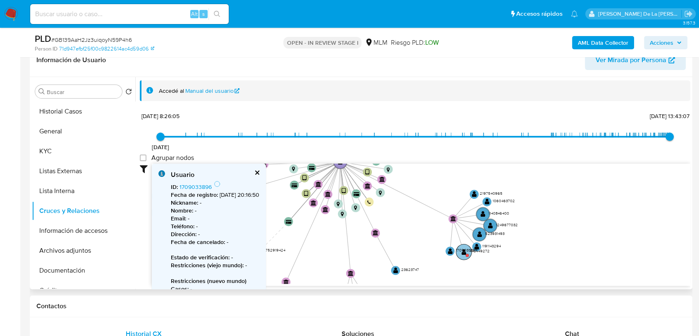
click at [464, 254] on circle at bounding box center [464, 252] width 16 height 16
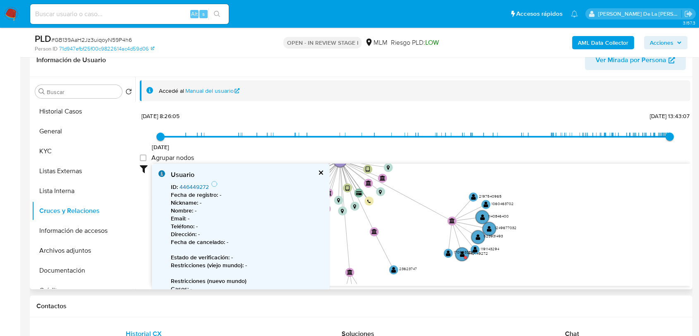
click at [200, 186] on link "446449272" at bounding box center [194, 186] width 29 height 8
click at [76, 147] on button "KYC" at bounding box center [80, 151] width 97 height 20
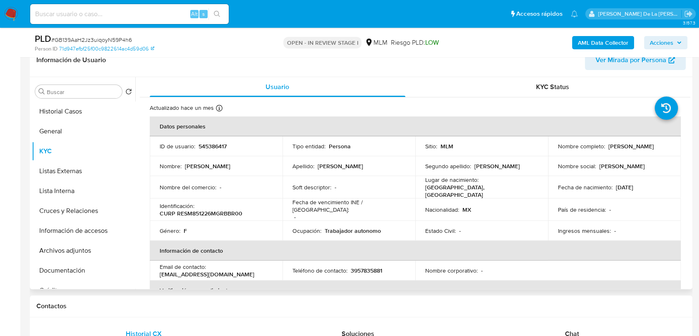
drag, startPoint x: 554, startPoint y: 149, endPoint x: 628, endPoint y: 153, distance: 74.2
click at [628, 153] on td "Nombre completo : Marisol Rebolledo Soberanis" at bounding box center [614, 146] width 133 height 20
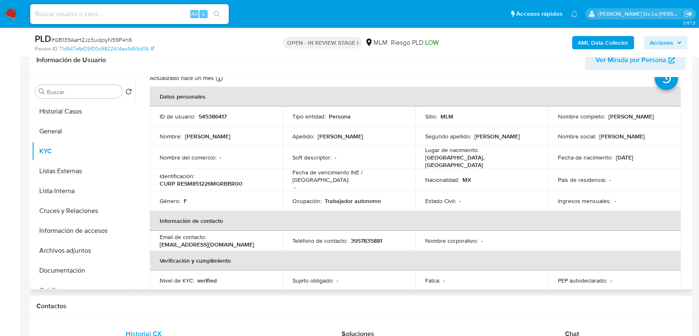
scroll to position [46, 0]
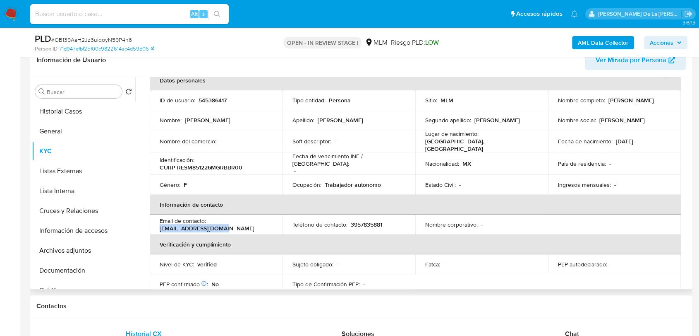
drag, startPoint x: 158, startPoint y: 223, endPoint x: 228, endPoint y: 223, distance: 69.5
click at [228, 223] on td "Email de contacto : mrs.admon18@gmail.com" at bounding box center [216, 224] width 133 height 20
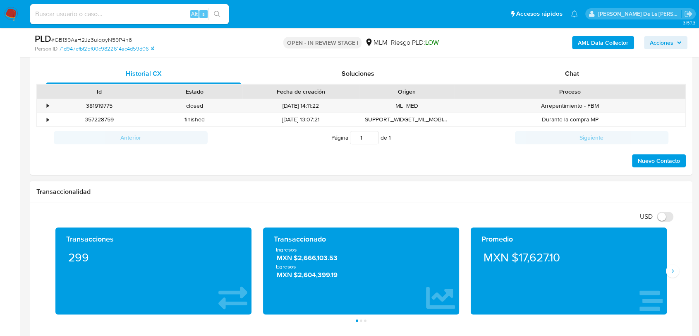
scroll to position [414, 0]
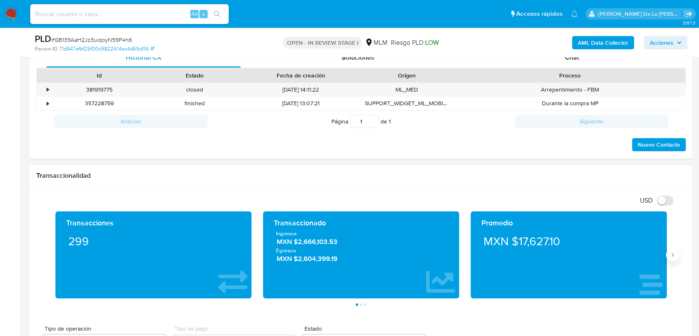
click at [671, 252] on icon "Siguiente" at bounding box center [672, 254] width 7 height 7
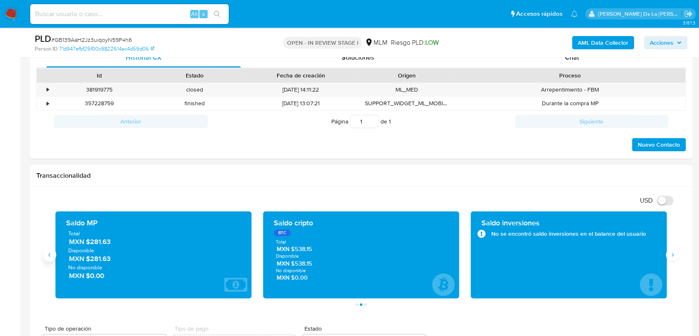
drag, startPoint x: 58, startPoint y: 257, endPoint x: 54, endPoint y: 257, distance: 4.2
click at [56, 257] on div "Saldo MP Total MXN $281.63 Disponible MXN $281.63 No disponible MXN $0.00" at bounding box center [153, 254] width 196 height 87
click at [54, 257] on button "Anterior" at bounding box center [49, 254] width 13 height 13
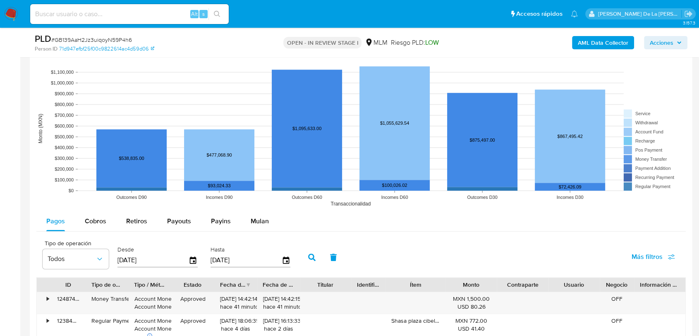
scroll to position [781, 0]
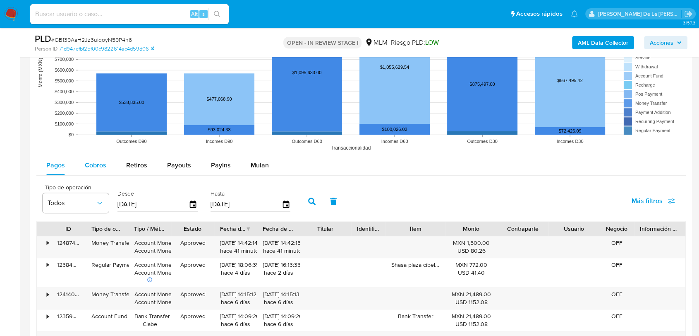
click at [115, 168] on button "Cobros" at bounding box center [95, 165] width 41 height 20
select select "10"
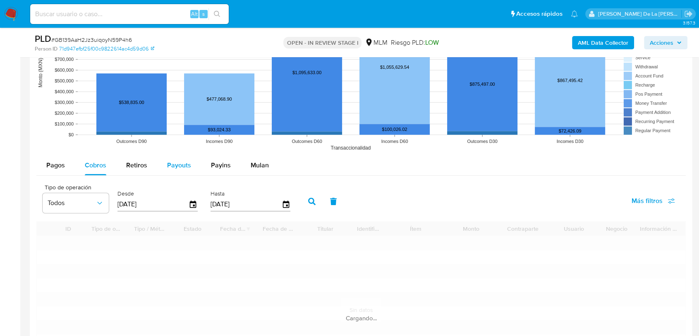
click at [182, 168] on span "Payouts" at bounding box center [179, 165] width 24 height 10
select select "10"
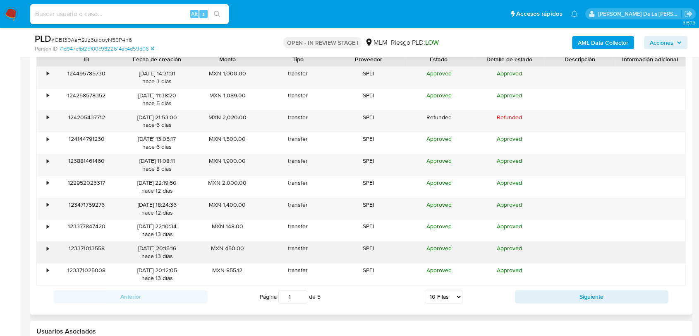
scroll to position [965, 0]
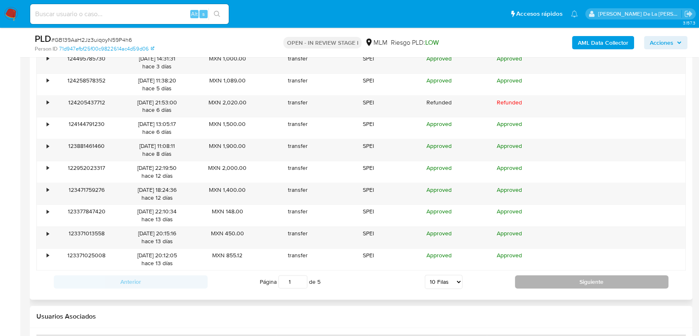
click at [548, 283] on button "Siguiente" at bounding box center [592, 281] width 154 height 13
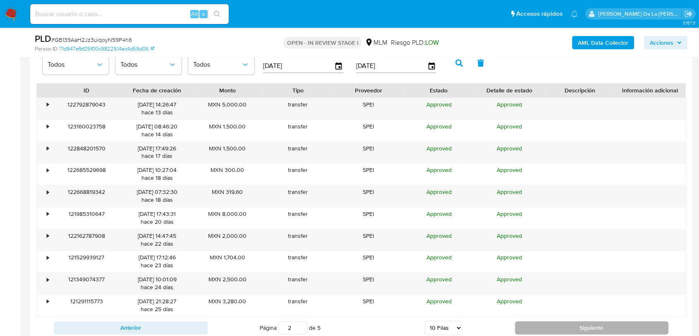
click at [553, 326] on button "Siguiente" at bounding box center [592, 327] width 154 height 13
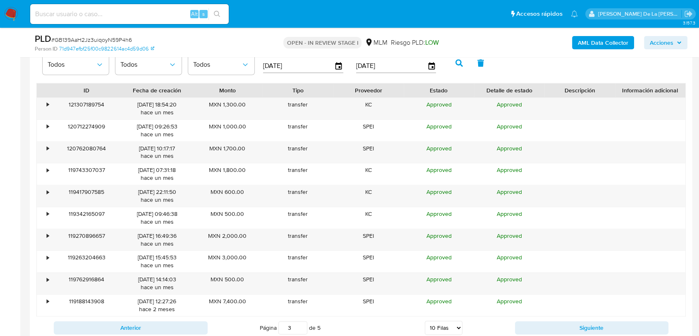
click at [553, 325] on button "Siguiente" at bounding box center [592, 327] width 154 height 13
type input "5"
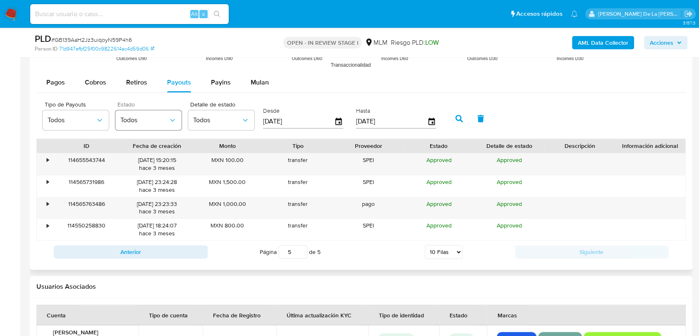
scroll to position [827, 0]
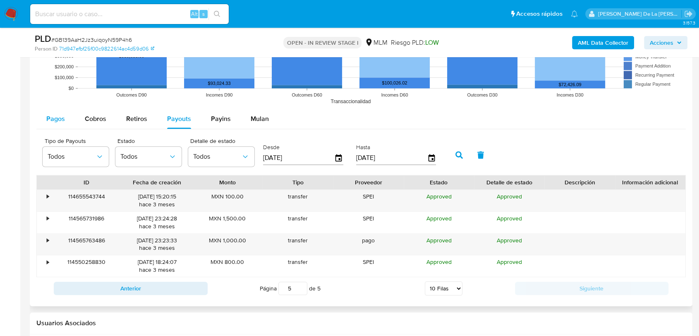
drag, startPoint x: 74, startPoint y: 121, endPoint x: 63, endPoint y: 122, distance: 11.6
click at [75, 121] on button "Cobros" at bounding box center [95, 119] width 41 height 20
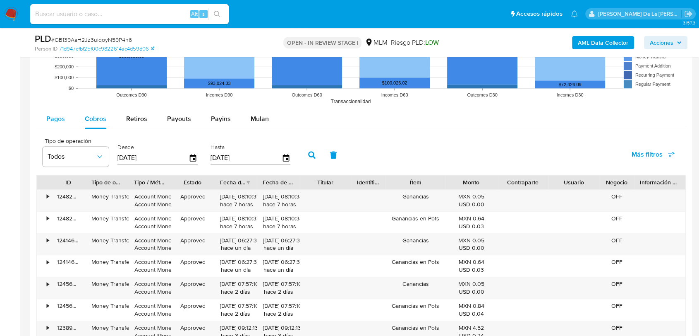
click at [49, 122] on span "Pagos" at bounding box center [55, 119] width 19 height 10
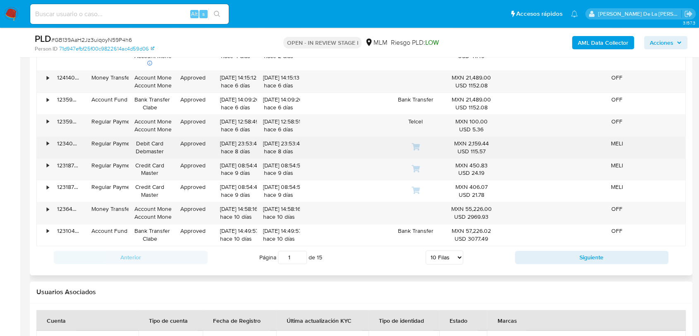
scroll to position [1011, 0]
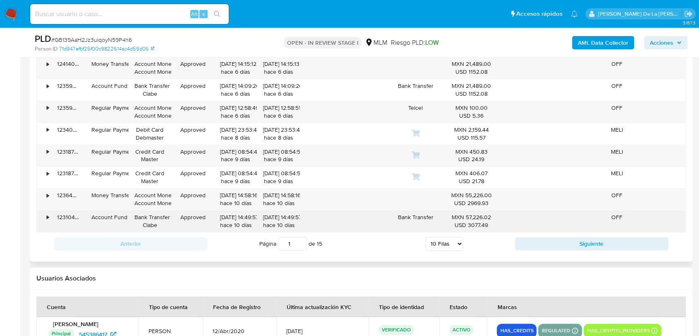
drag, startPoint x: 528, startPoint y: 237, endPoint x: 477, endPoint y: 230, distance: 51.3
click at [477, 230] on div "ID Tipo de operación Tipo / Método Estado Fecha de creación Fecha de aprobación…" at bounding box center [361, 123] width 650 height 264
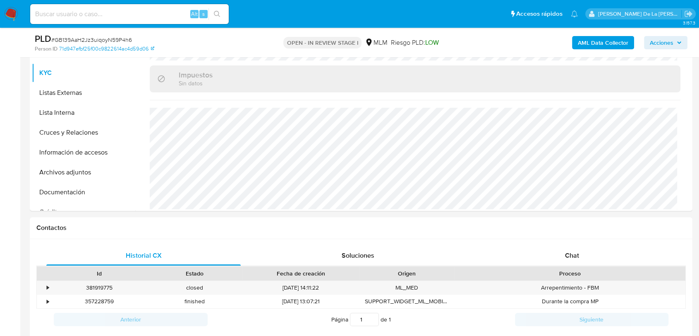
scroll to position [138, 0]
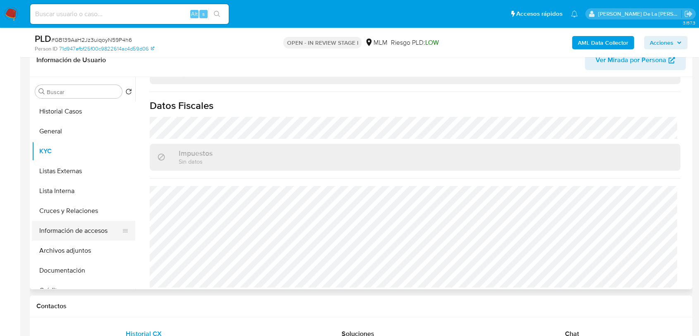
click at [91, 226] on button "Información de accesos" at bounding box center [80, 231] width 97 height 20
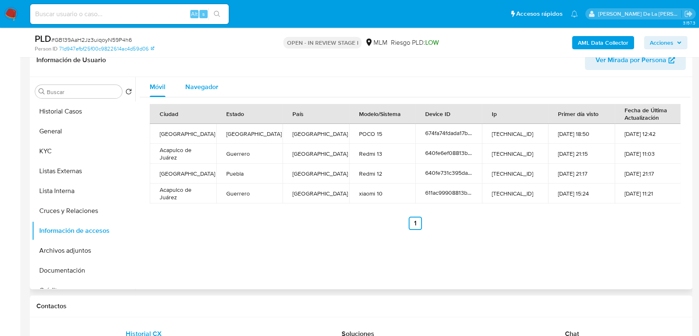
click at [200, 94] on div "Navegador" at bounding box center [201, 87] width 33 height 20
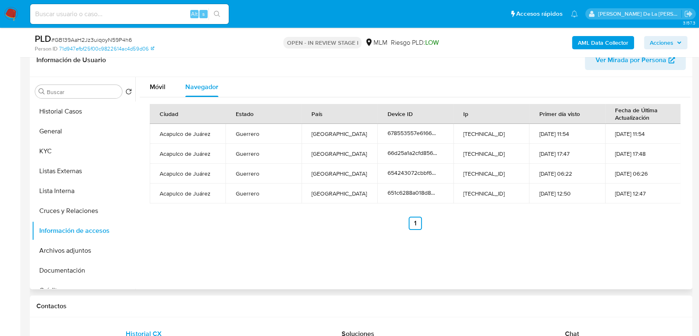
click at [152, 73] on div "Información de Usuario Ver Mirada por Persona" at bounding box center [361, 60] width 663 height 34
click at [147, 80] on button "Móvil" at bounding box center [158, 87] width 36 height 20
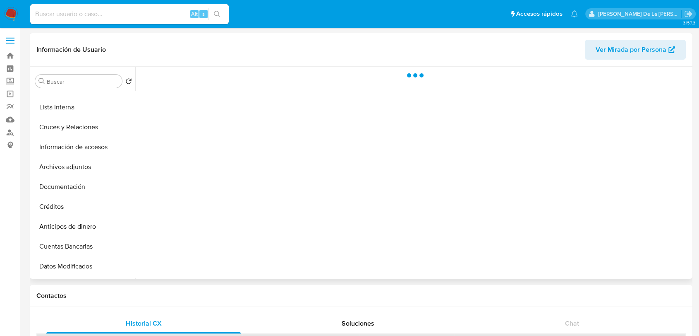
scroll to position [276, 0]
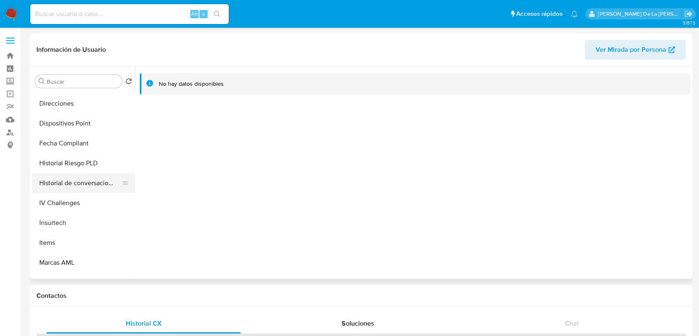
click at [102, 178] on button "Historial de conversaciones" at bounding box center [80, 183] width 97 height 20
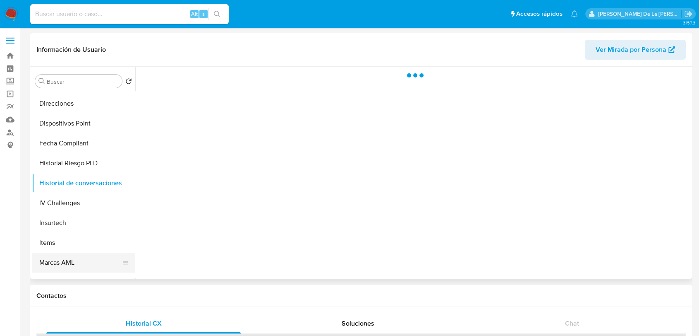
select select "10"
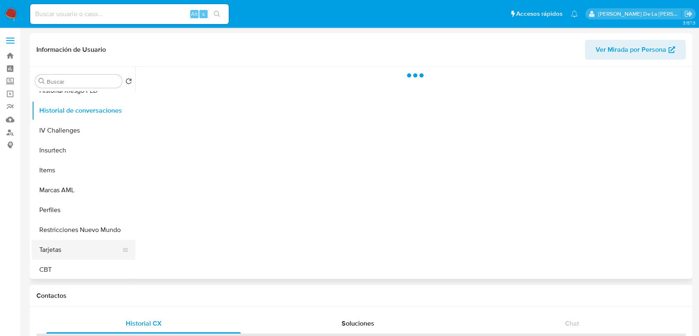
scroll to position [350, 0]
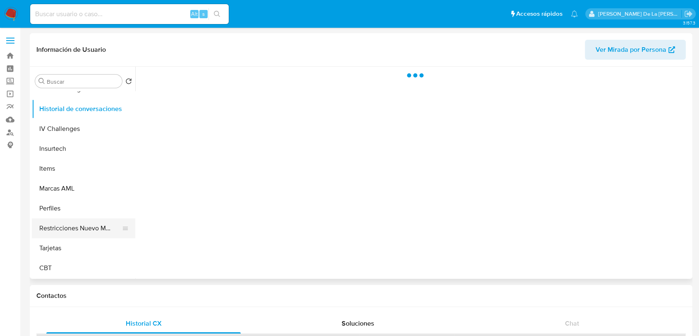
click at [90, 218] on ul "Historial Casos General KYC Listas Externas Lista Interna Cruces y Relaciones I…" at bounding box center [83, 184] width 103 height 187
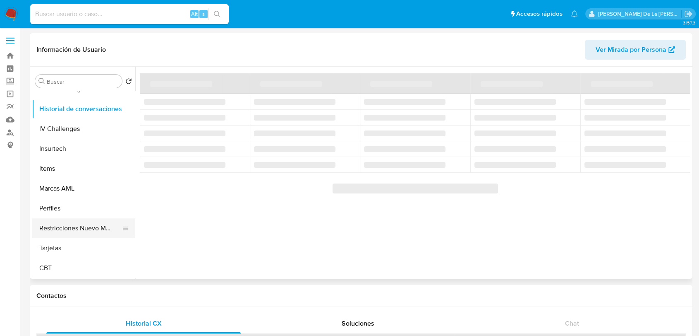
click at [74, 228] on button "Restricciones Nuevo Mundo" at bounding box center [80, 228] width 97 height 20
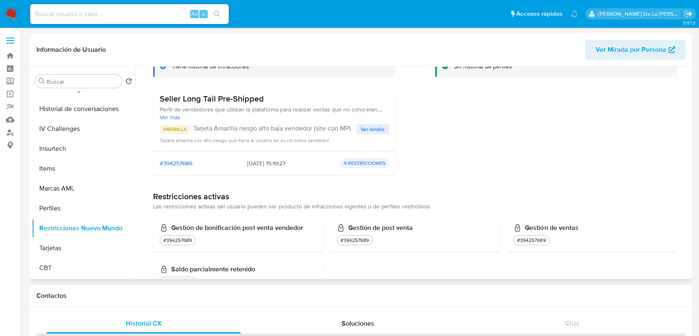
scroll to position [96, 0]
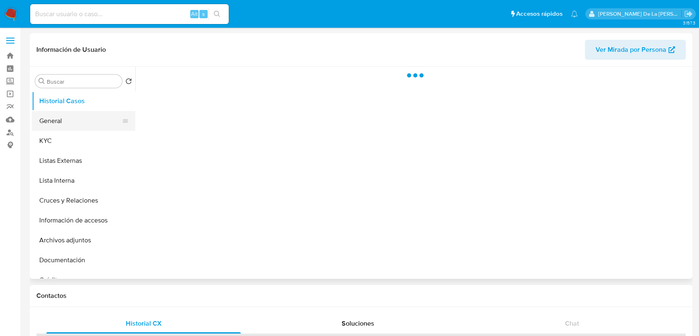
click at [86, 122] on button "General" at bounding box center [80, 121] width 97 height 20
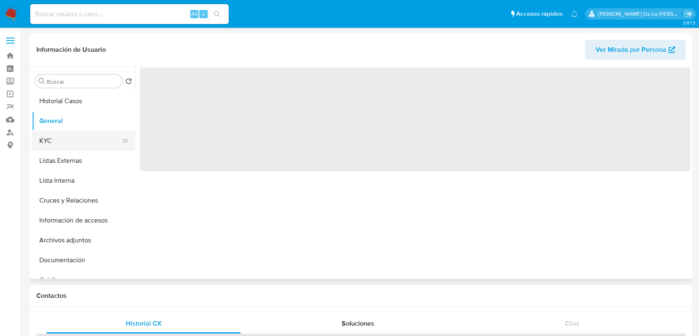
select select "10"
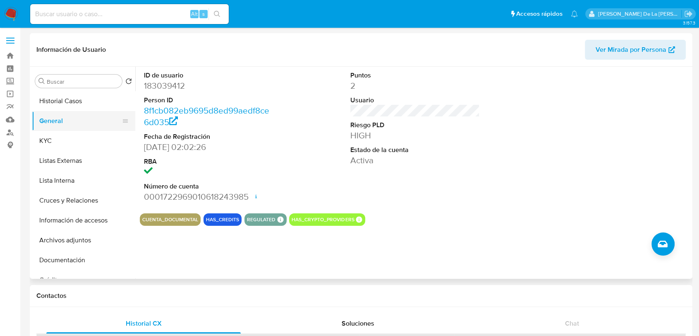
drag, startPoint x: 77, startPoint y: 143, endPoint x: 70, endPoint y: 113, distance: 31.0
click at [70, 114] on ul "Historial Casos General KYC Listas Externas Lista Interna Cruces y Relaciones I…" at bounding box center [83, 184] width 103 height 187
click at [70, 99] on button "Historial Casos" at bounding box center [80, 101] width 97 height 20
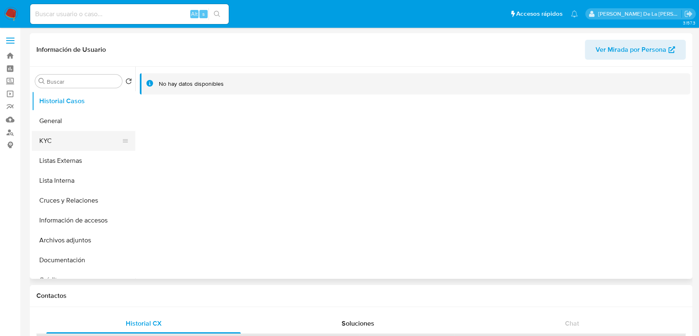
click at [64, 144] on button "KYC" at bounding box center [80, 141] width 97 height 20
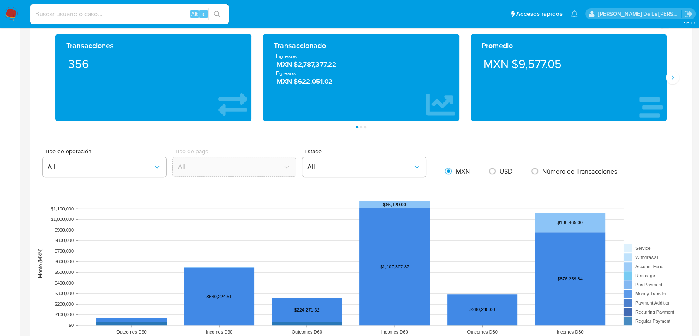
scroll to position [414, 0]
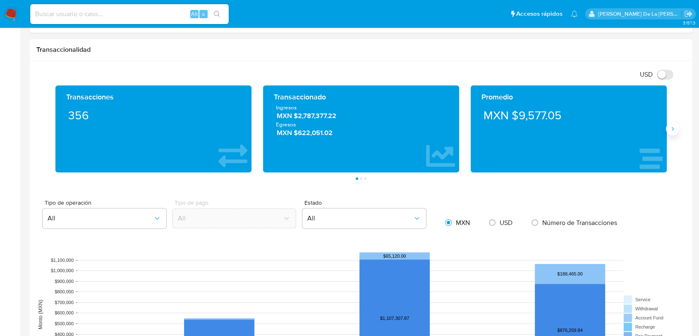
click at [668, 130] on button "Siguiente" at bounding box center [672, 128] width 13 height 13
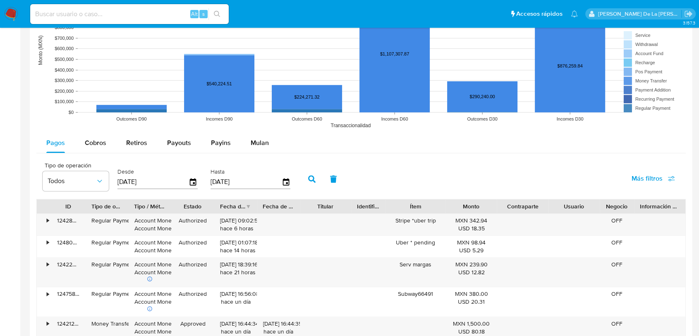
scroll to position [735, 0]
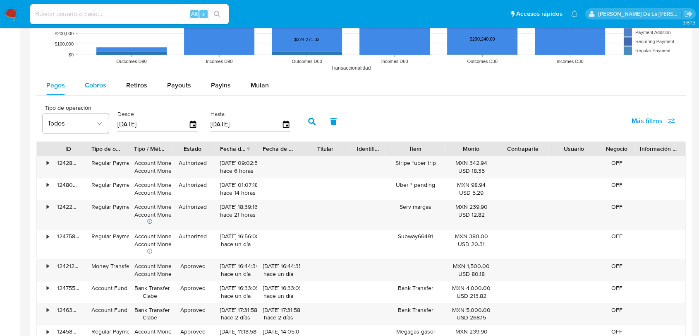
click at [94, 86] on span "Cobros" at bounding box center [96, 85] width 22 height 10
select select "10"
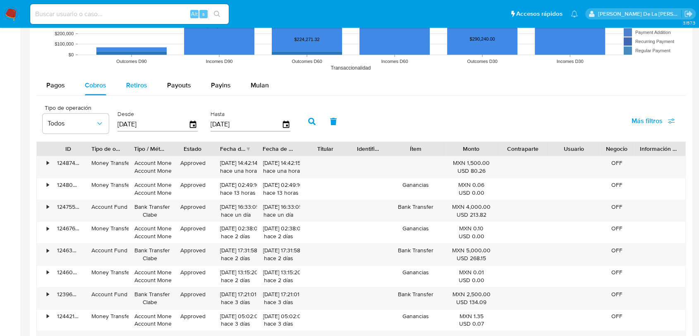
click at [151, 86] on button "Retiros" at bounding box center [136, 85] width 41 height 20
select select "10"
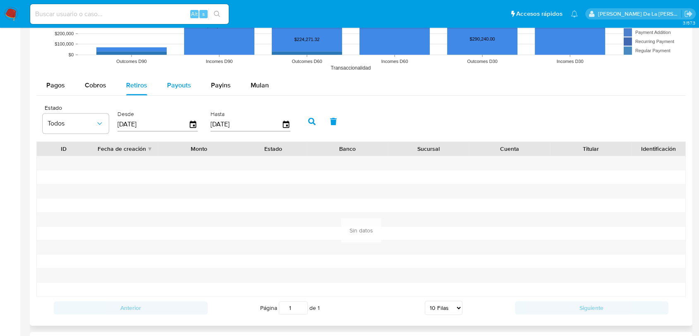
click at [178, 87] on span "Payouts" at bounding box center [179, 85] width 24 height 10
select select "10"
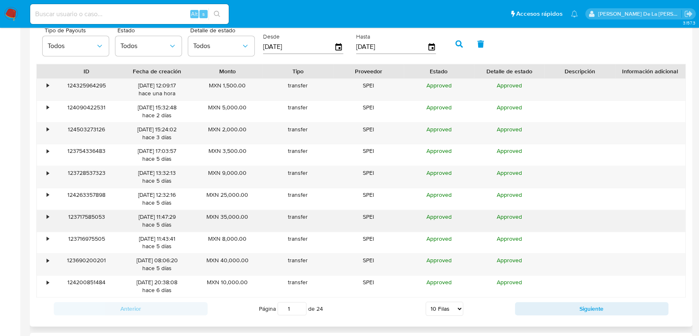
scroll to position [827, 0]
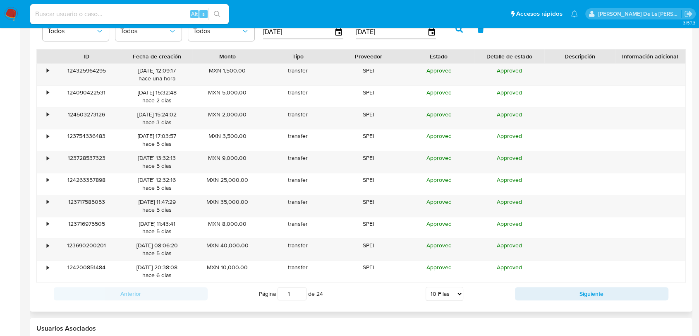
click at [543, 300] on div "Anterior Página 1 de 24 5 Filas 10 Filas 20 Filas 25 Filas 50 Filas 100 Filas S…" at bounding box center [361, 293] width 650 height 22
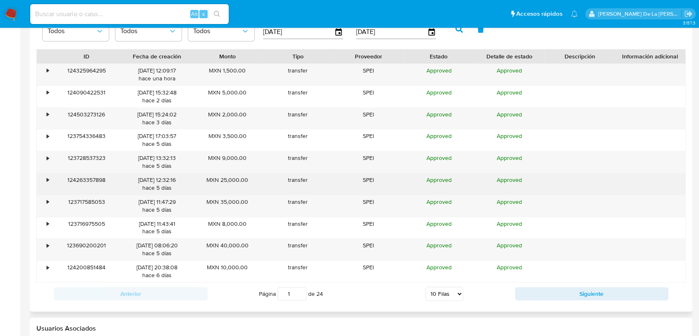
click at [47, 177] on div "•" at bounding box center [48, 180] width 2 height 8
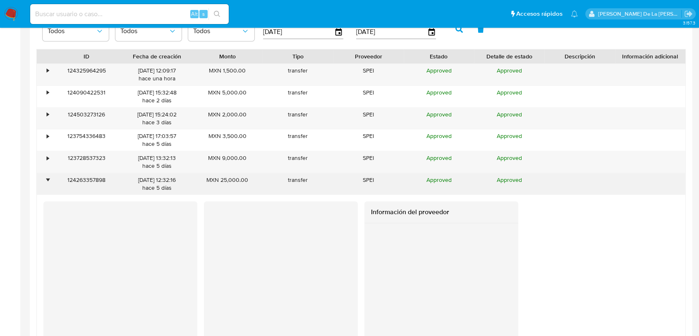
click at [47, 177] on div "•" at bounding box center [48, 180] width 2 height 8
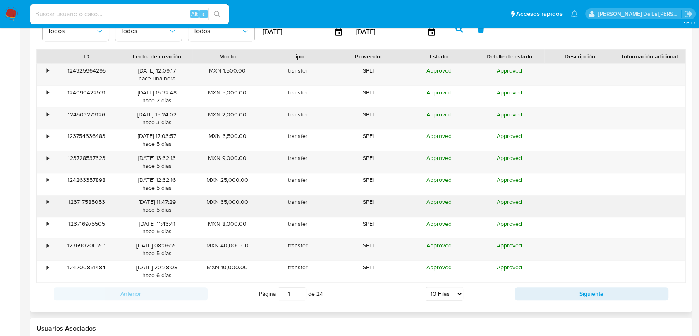
click at [46, 198] on div "•" at bounding box center [44, 206] width 14 height 22
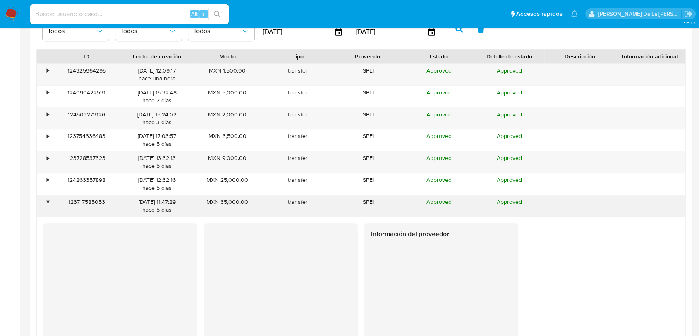
click at [46, 198] on div "•" at bounding box center [44, 206] width 14 height 22
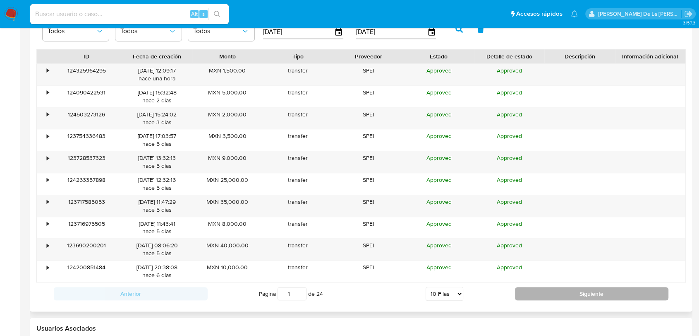
click at [569, 295] on button "Siguiente" at bounding box center [592, 293] width 154 height 13
click at [536, 287] on button "Siguiente" at bounding box center [592, 293] width 154 height 13
click at [534, 289] on button "Siguiente" at bounding box center [592, 293] width 154 height 13
type input "5"
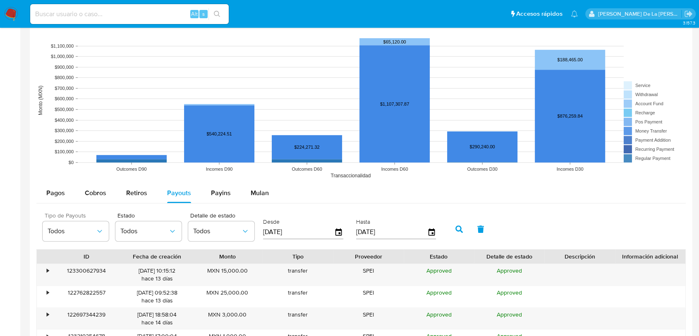
scroll to position [643, 0]
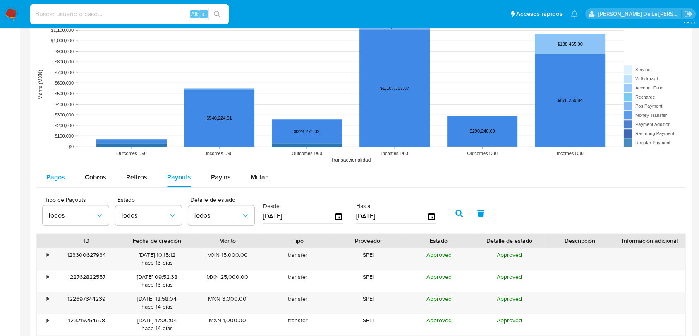
click at [69, 173] on button "Pagos" at bounding box center [55, 177] width 38 height 20
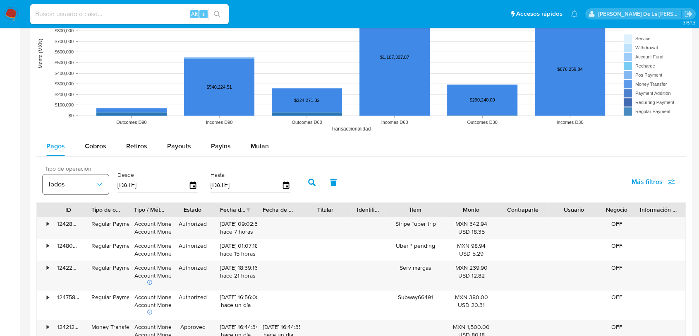
scroll to position [689, 0]
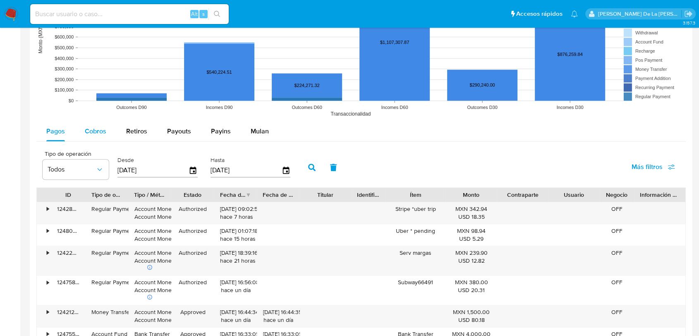
click at [102, 130] on span "Cobros" at bounding box center [96, 131] width 22 height 10
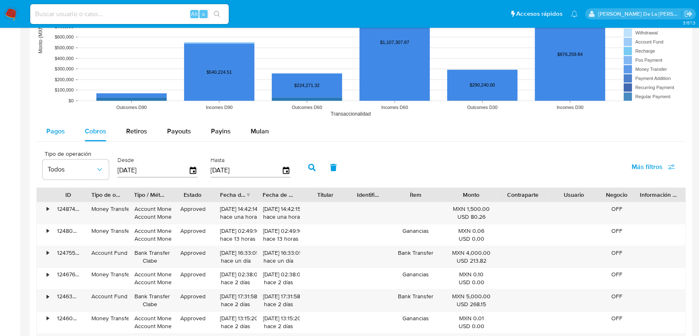
click at [71, 139] on button "Pagos" at bounding box center [55, 131] width 38 height 20
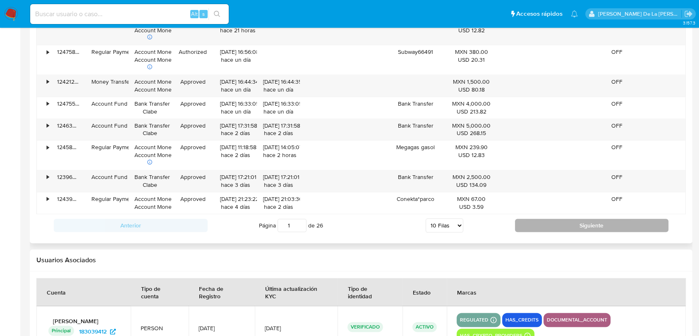
click at [538, 221] on button "Siguiente" at bounding box center [592, 224] width 154 height 13
type input "2"
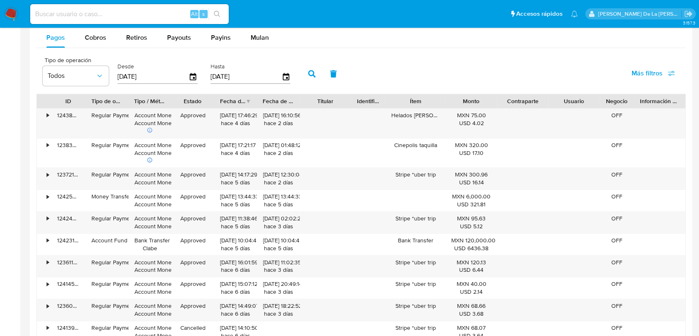
scroll to position [829, 0]
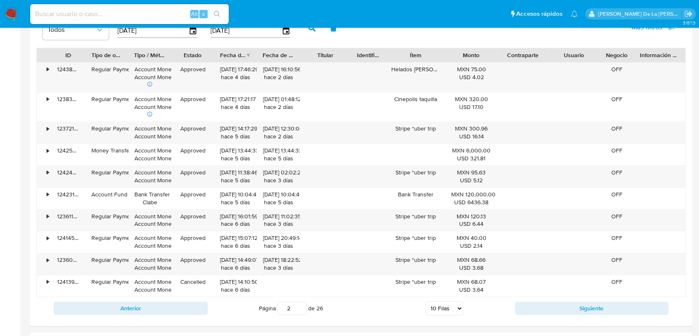
click at [110, 15] on input at bounding box center [129, 14] width 199 height 11
paste input "1206737131"
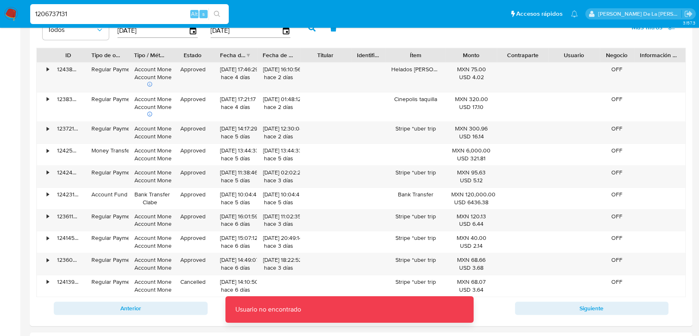
click at [110, 15] on input "1206737131" at bounding box center [129, 14] width 199 height 11
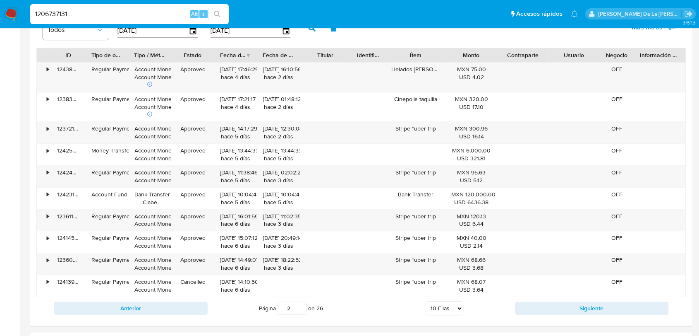
type input "1206737131"
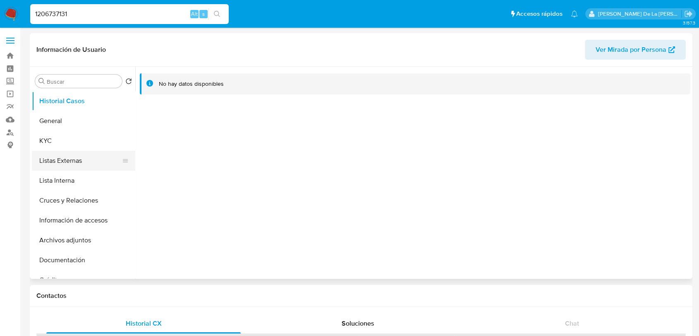
select select "10"
click at [52, 120] on button "General" at bounding box center [80, 121] width 97 height 20
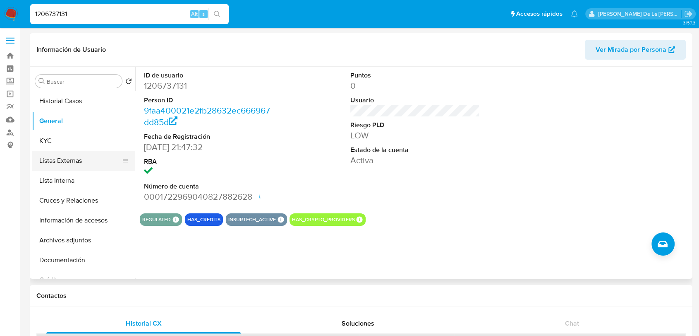
click at [69, 151] on button "Listas Externas" at bounding box center [80, 161] width 97 height 20
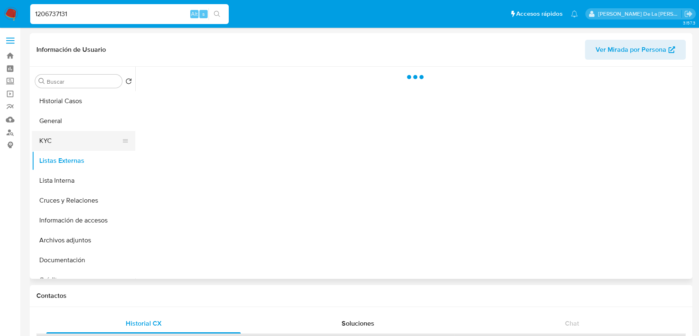
click at [68, 144] on button "KYC" at bounding box center [80, 141] width 97 height 20
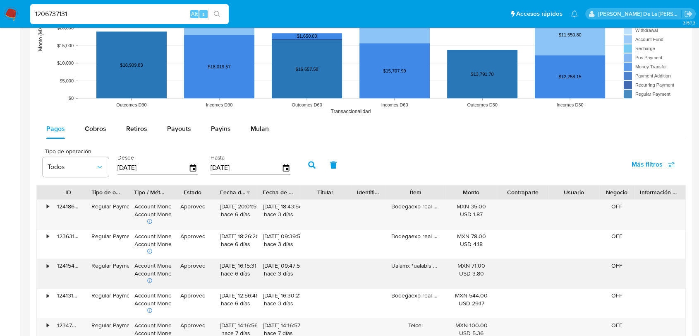
scroll to position [781, 0]
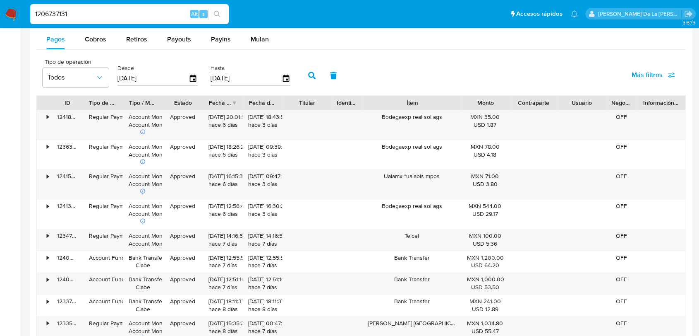
drag, startPoint x: 451, startPoint y: 100, endPoint x: 491, endPoint y: 105, distance: 40.8
click at [491, 105] on div "ID Tipo de operación Tipo / Método Estado Fecha de creación Fecha de aprobación…" at bounding box center [361, 103] width 649 height 14
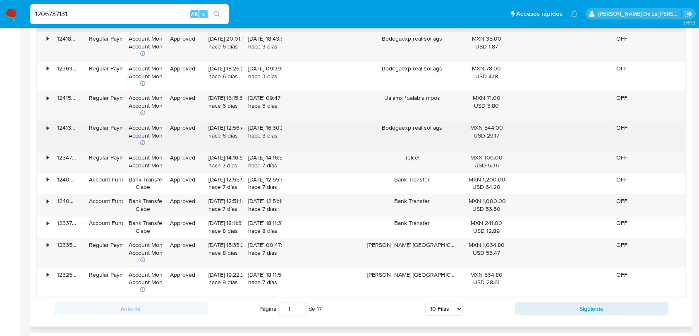
scroll to position [873, 0]
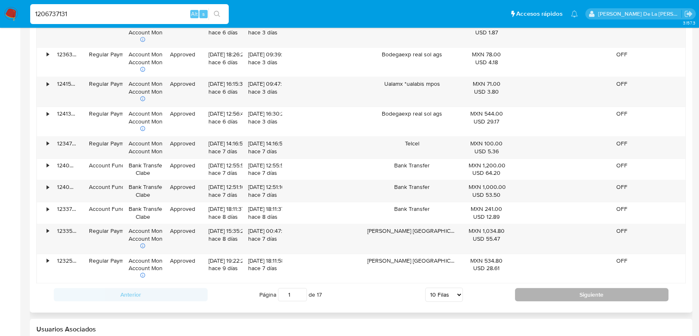
click at [546, 296] on button "Siguiente" at bounding box center [592, 294] width 154 height 13
type input "2"
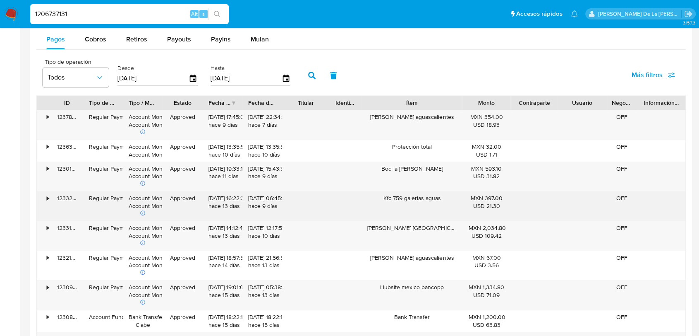
scroll to position [689, 0]
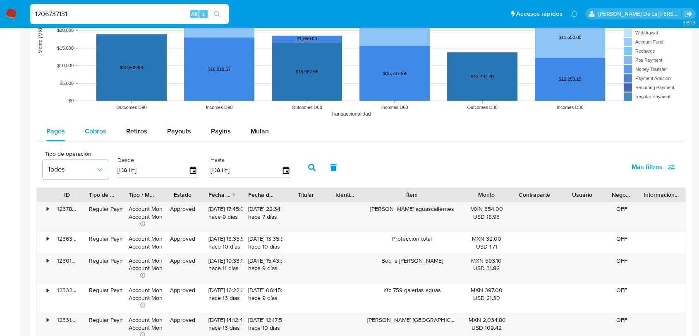
click at [85, 133] on span "Cobros" at bounding box center [96, 131] width 22 height 10
select select "10"
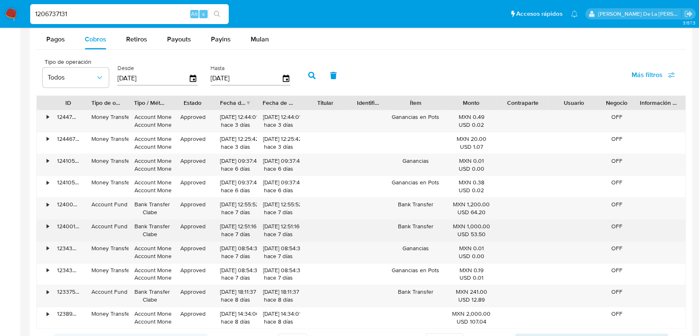
scroll to position [827, 0]
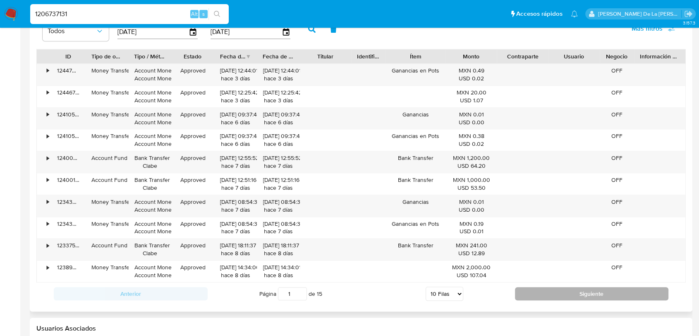
click at [605, 292] on button "Siguiente" at bounding box center [592, 293] width 154 height 13
type input "2"
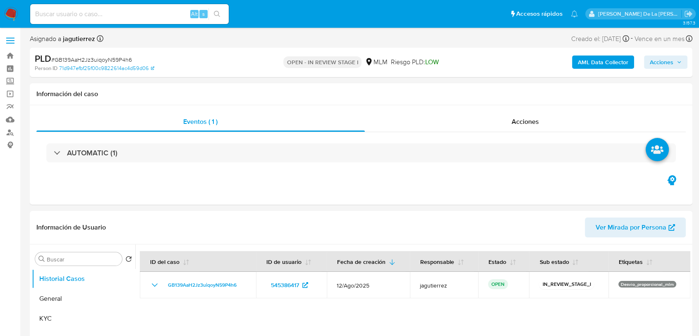
select select "10"
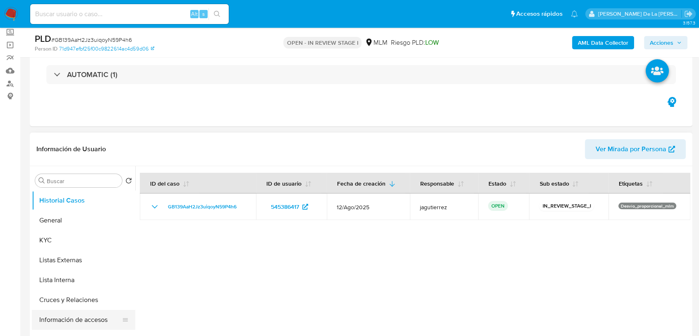
scroll to position [138, 0]
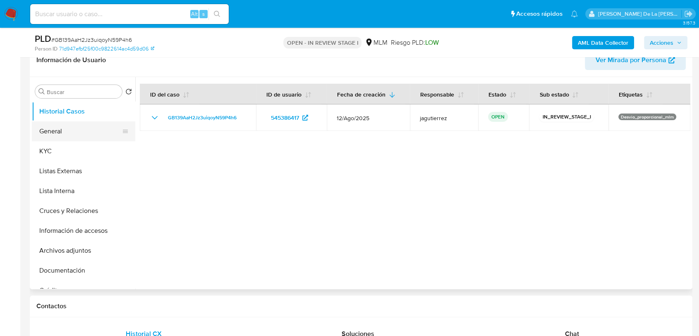
click at [62, 130] on button "General" at bounding box center [80, 131] width 97 height 20
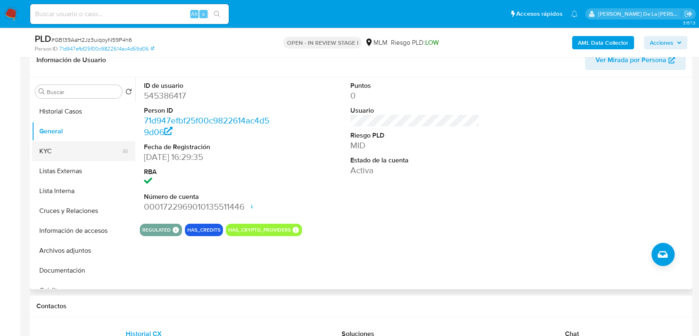
click at [87, 153] on button "KYC" at bounding box center [80, 151] width 97 height 20
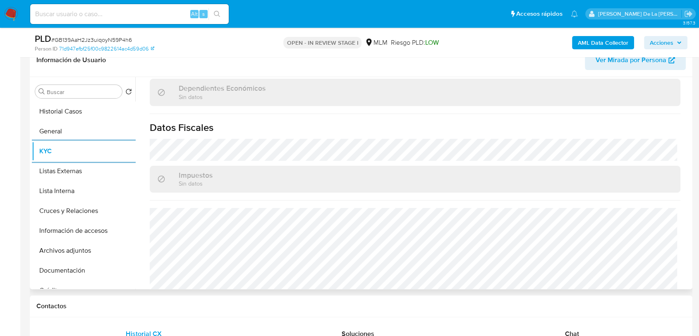
scroll to position [506, 0]
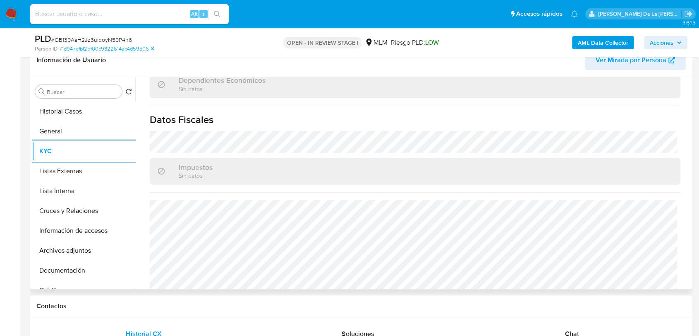
click at [32, 141] on button "KYC" at bounding box center [83, 151] width 103 height 20
click at [69, 168] on button "Listas Externas" at bounding box center [80, 171] width 97 height 20
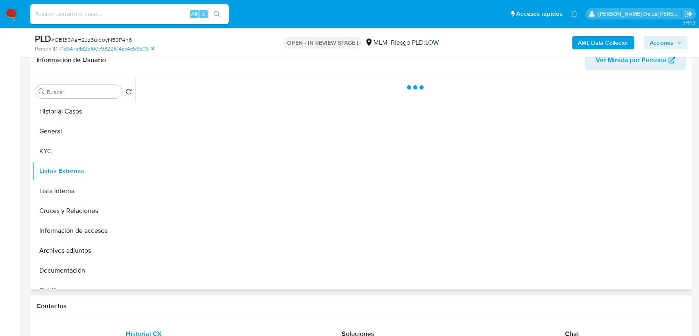
scroll to position [0, 0]
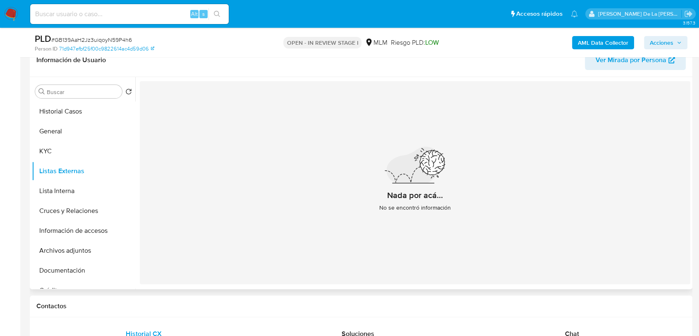
click at [32, 161] on button "Listas Externas" at bounding box center [83, 171] width 103 height 20
click at [70, 213] on button "Cruces y Relaciones" at bounding box center [80, 211] width 97 height 20
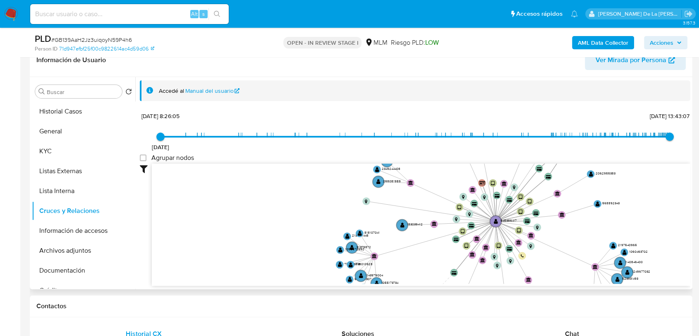
drag, startPoint x: 445, startPoint y: 221, endPoint x: 362, endPoint y: 209, distance: 83.2
click at [366, 199] on text "" at bounding box center [366, 201] width 2 height 4
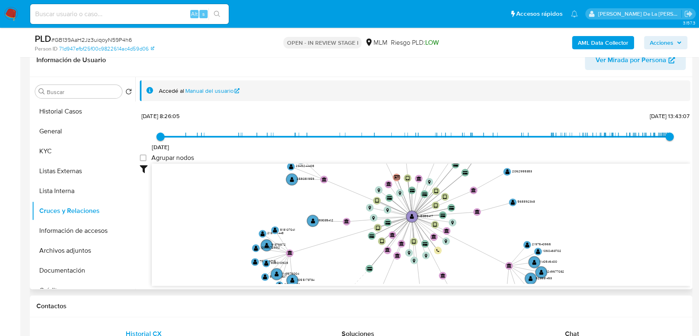
drag, startPoint x: 360, startPoint y: 209, endPoint x: 278, endPoint y: 206, distance: 82.4
click at [278, 206] on icon "device-66d25a1a2cfd856d49f327bc  user-545386417  545386417 device-674fa74fdad…" at bounding box center [421, 223] width 539 height 120
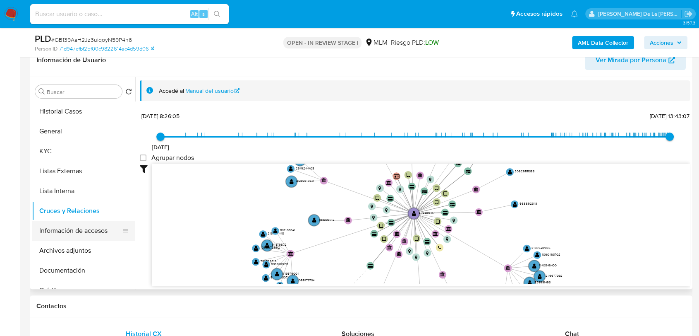
click at [86, 221] on button "Información de accesos" at bounding box center [80, 231] width 97 height 20
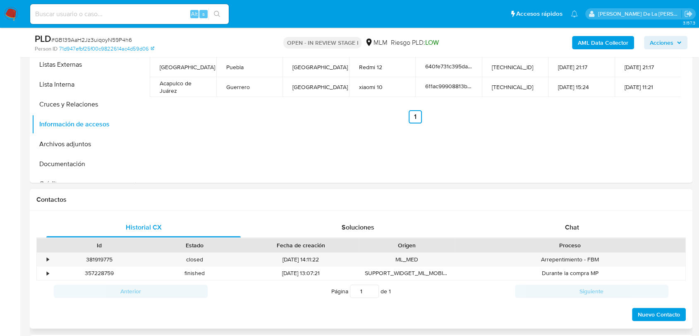
scroll to position [321, 0]
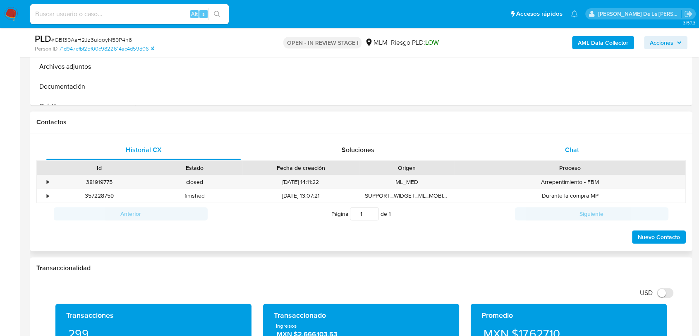
click at [566, 139] on div "Historial CX Soluciones Chat Id Estado Fecha de creación Origen Proceso • 38191…" at bounding box center [361, 192] width 663 height 118
click at [565, 151] on span "Chat" at bounding box center [572, 150] width 14 height 10
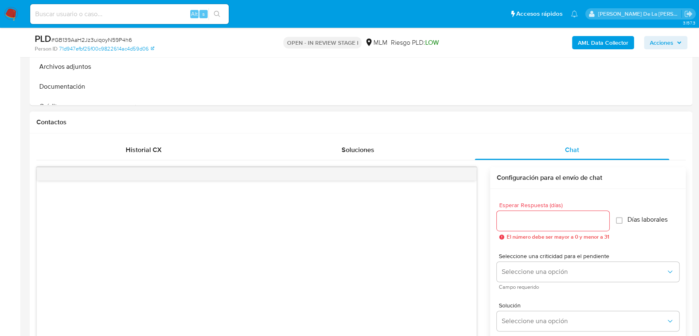
click at [543, 223] on input "Esperar Respuesta (días)" at bounding box center [553, 220] width 113 height 11
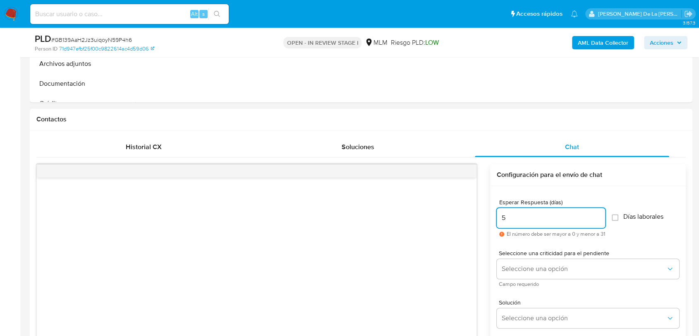
scroll to position [552, 0]
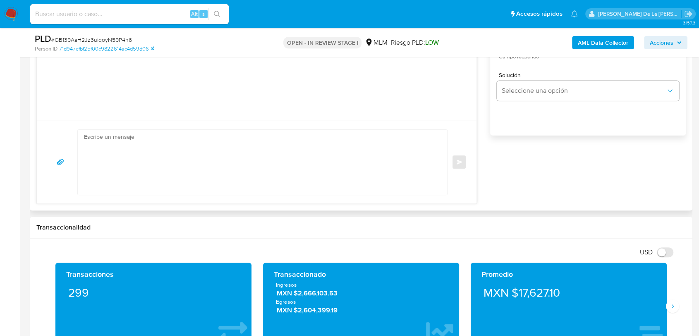
type input "5"
click at [155, 180] on textarea at bounding box center [260, 161] width 353 height 65
paste textarea "Loremips dolorsi, Am consectetur adi el se doeiusmodtem in utlabo et do mag ali…"
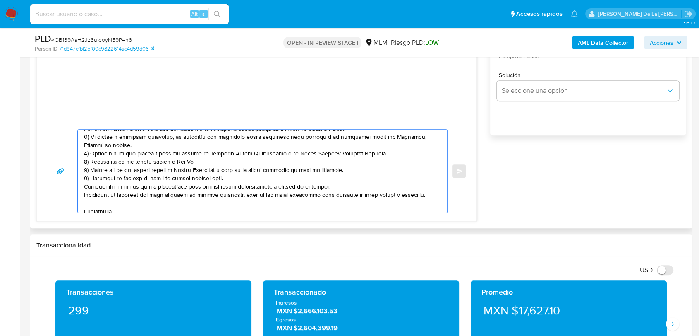
scroll to position [0, 0]
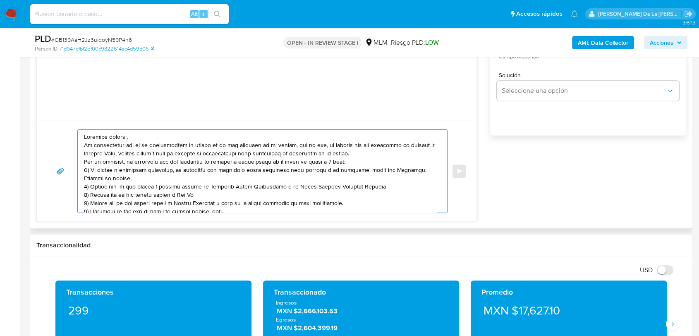
click at [151, 133] on textarea at bounding box center [260, 170] width 353 height 83
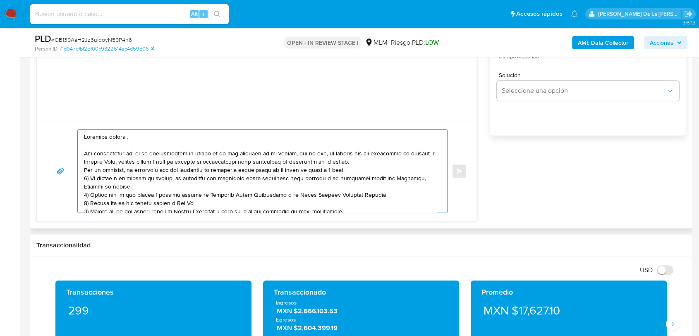
drag, startPoint x: 347, startPoint y: 160, endPoint x: 363, endPoint y: 161, distance: 16.2
click at [347, 160] on textarea at bounding box center [260, 170] width 353 height 83
click at [363, 161] on textarea at bounding box center [260, 170] width 353 height 83
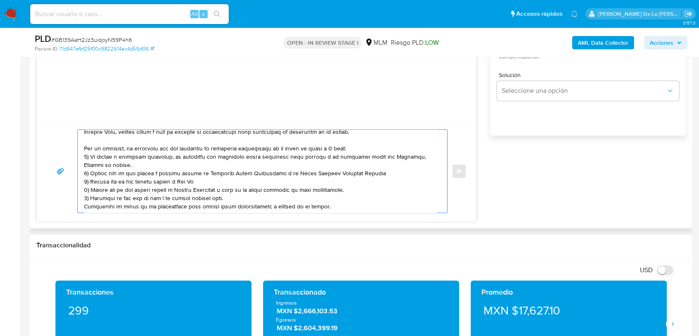
scroll to position [46, 0]
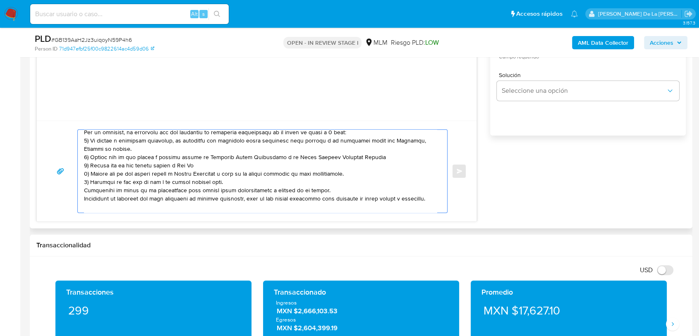
click at [248, 183] on textarea at bounding box center [260, 170] width 353 height 83
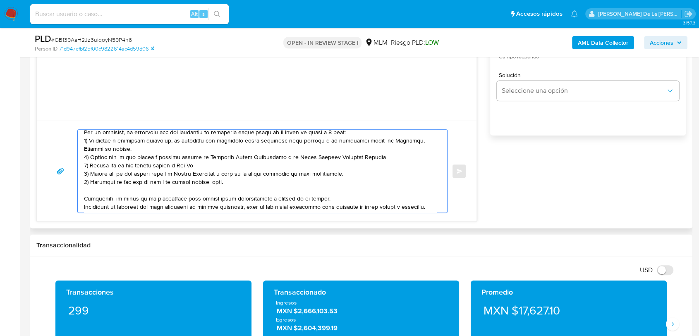
scroll to position [92, 0]
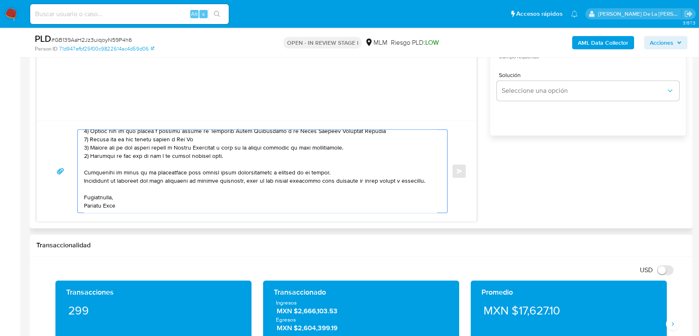
click at [111, 204] on textarea at bounding box center [260, 170] width 353 height 83
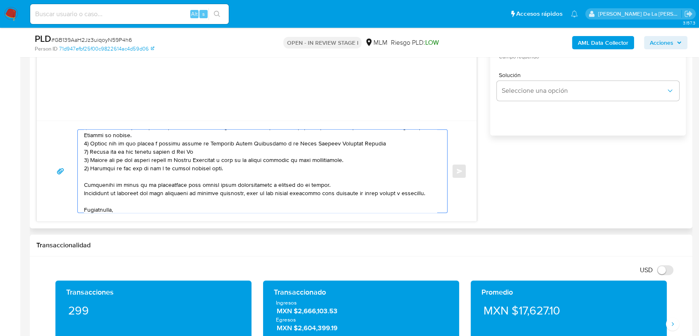
scroll to position [38, 0]
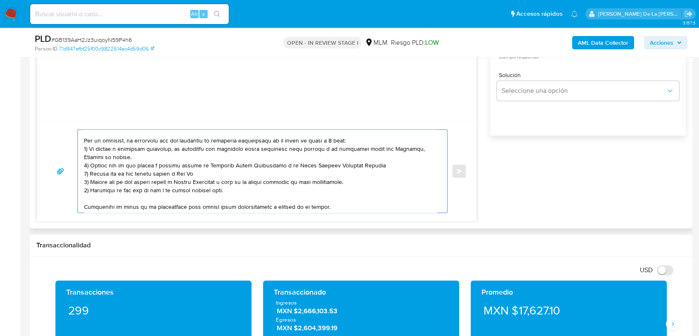
drag, startPoint x: 138, startPoint y: 168, endPoint x: 379, endPoint y: 170, distance: 241.2
click at [379, 170] on textarea at bounding box center [260, 170] width 353 height 83
drag, startPoint x: 381, startPoint y: 168, endPoint x: 137, endPoint y: 163, distance: 243.7
click at [137, 163] on textarea at bounding box center [260, 170] width 353 height 83
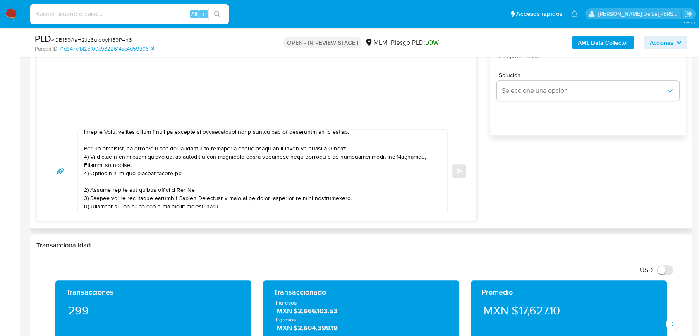
scroll to position [46, 0]
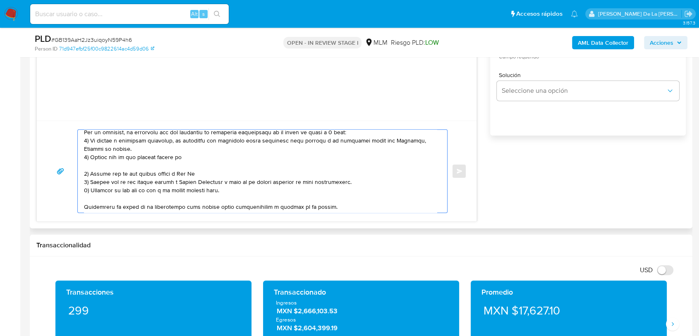
click at [103, 168] on textarea at bounding box center [260, 170] width 353 height 83
paste textarea "BLAU INTEGRADORA DE PROCESOS SA DE CV DESDE CUENTA 646420181200006424 DE STP, M…"
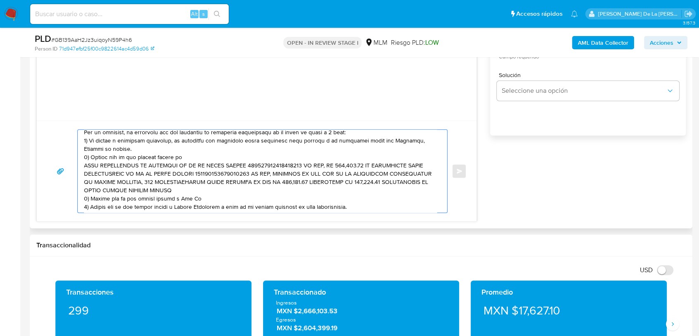
drag, startPoint x: 209, startPoint y: 166, endPoint x: 381, endPoint y: 168, distance: 172.1
click at [381, 168] on textarea at bounding box center [260, 170] width 353 height 83
drag, startPoint x: 209, startPoint y: 174, endPoint x: 160, endPoint y: 190, distance: 51.5
click at [160, 190] on textarea at bounding box center [260, 170] width 353 height 83
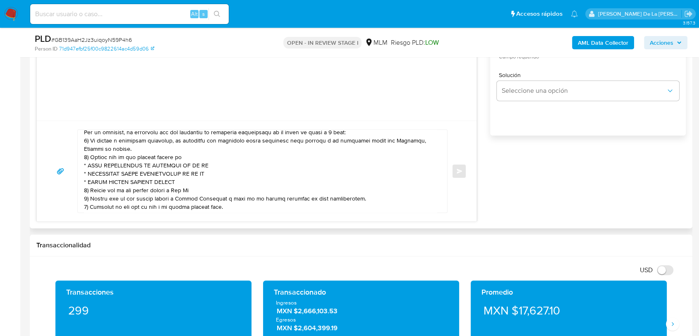
click at [183, 189] on textarea at bounding box center [260, 170] width 353 height 83
click at [216, 195] on textarea at bounding box center [260, 170] width 353 height 83
drag, startPoint x: 179, startPoint y: 192, endPoint x: 238, endPoint y: 201, distance: 59.7
click at [221, 198] on textarea at bounding box center [260, 170] width 353 height 83
click at [204, 194] on textarea at bounding box center [260, 170] width 353 height 83
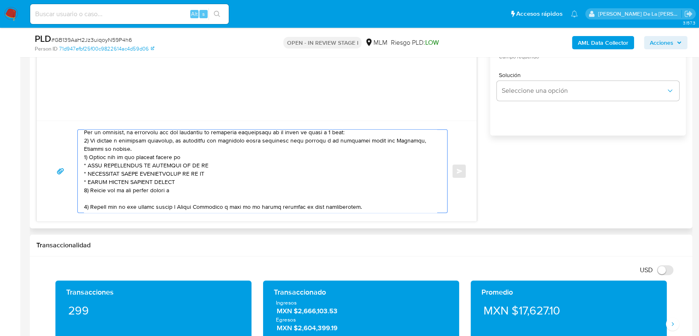
paste textarea "[PERSON_NAME] CLIENTE MERCADOPAGO CUENTA NUMERO 183039412 SIN ALERTAS NI REPORT…"
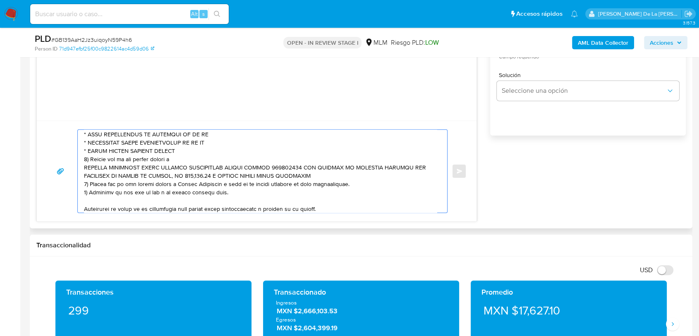
scroll to position [93, 0]
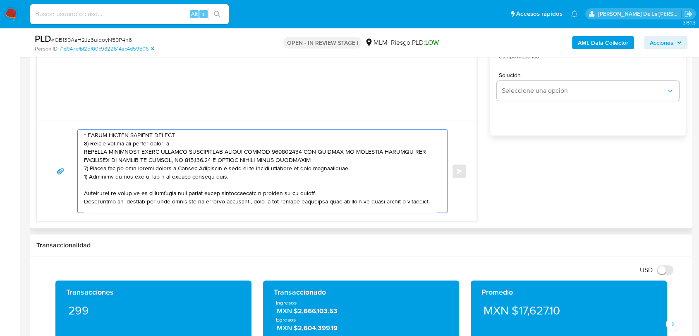
drag, startPoint x: 165, startPoint y: 152, endPoint x: 225, endPoint y: 163, distance: 61.1
click at [225, 163] on textarea at bounding box center [260, 170] width 353 height 83
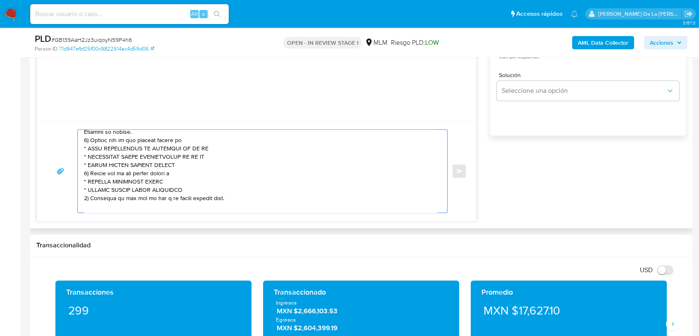
scroll to position [47, 0]
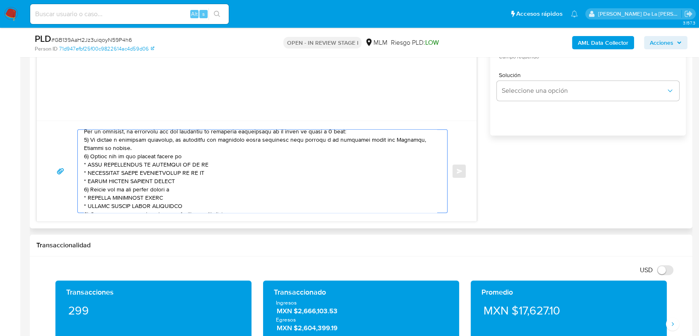
click at [144, 194] on textarea at bounding box center [260, 170] width 353 height 83
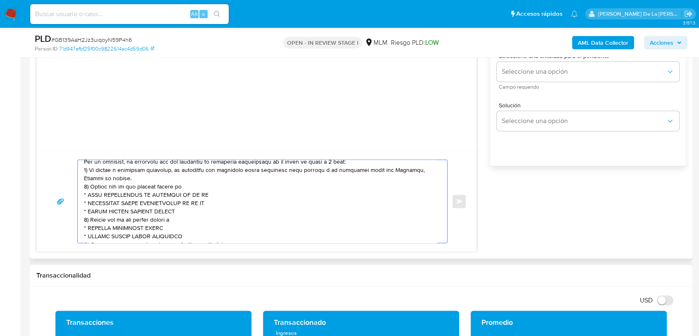
scroll to position [506, 0]
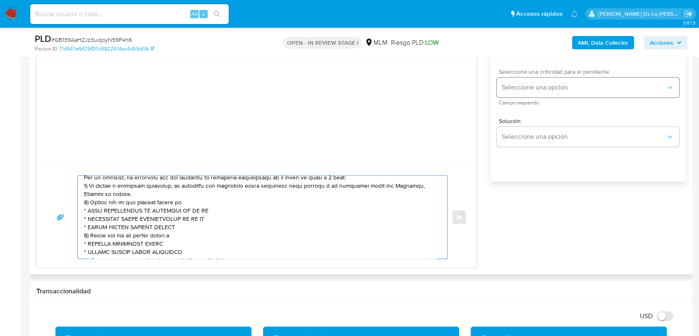
type textarea "Loremips dolorsi, Am consectetur adi el se doeiusmodtem in utlabo et do mag ali…"
click at [520, 90] on span "Seleccione una opción" at bounding box center [584, 87] width 164 height 8
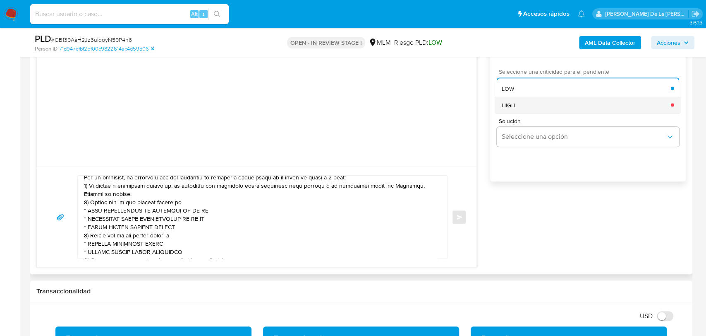
click at [518, 100] on div "HIGH" at bounding box center [585, 104] width 169 height 17
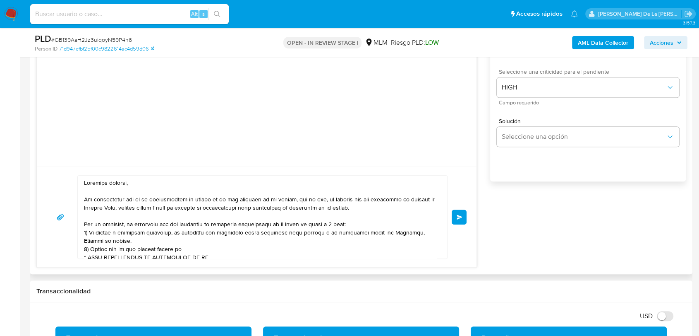
click at [458, 216] on span "Enviar" at bounding box center [460, 216] width 6 height 5
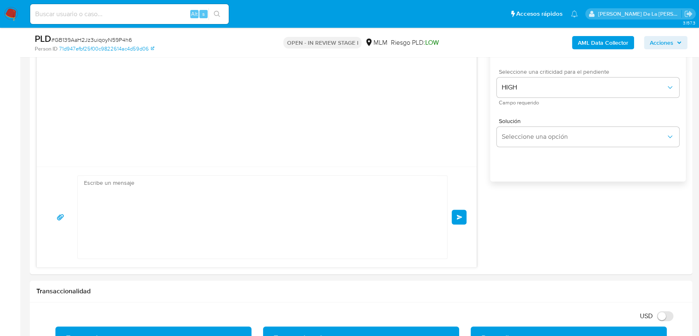
scroll to position [88, 0]
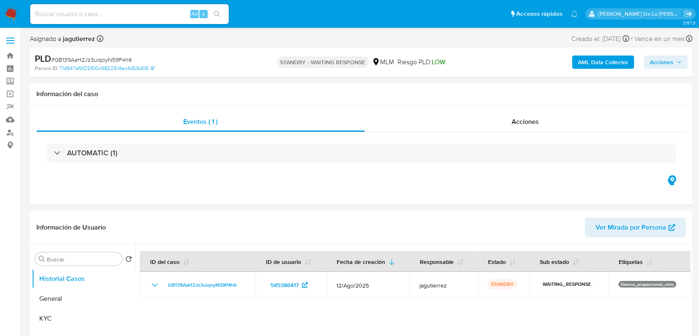
select select "10"
